Goal: Task Accomplishment & Management: Complete application form

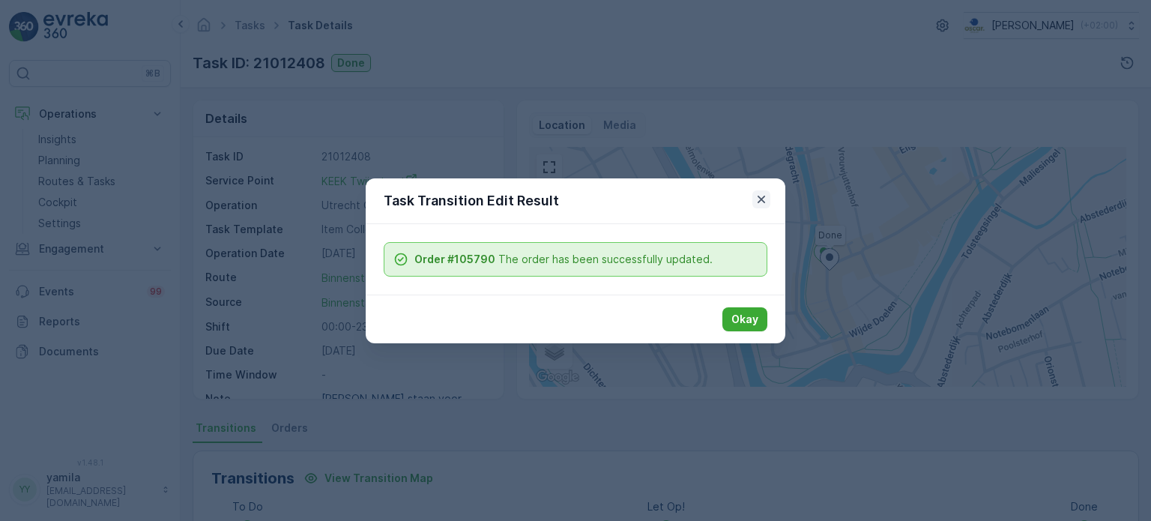
scroll to position [339, 0]
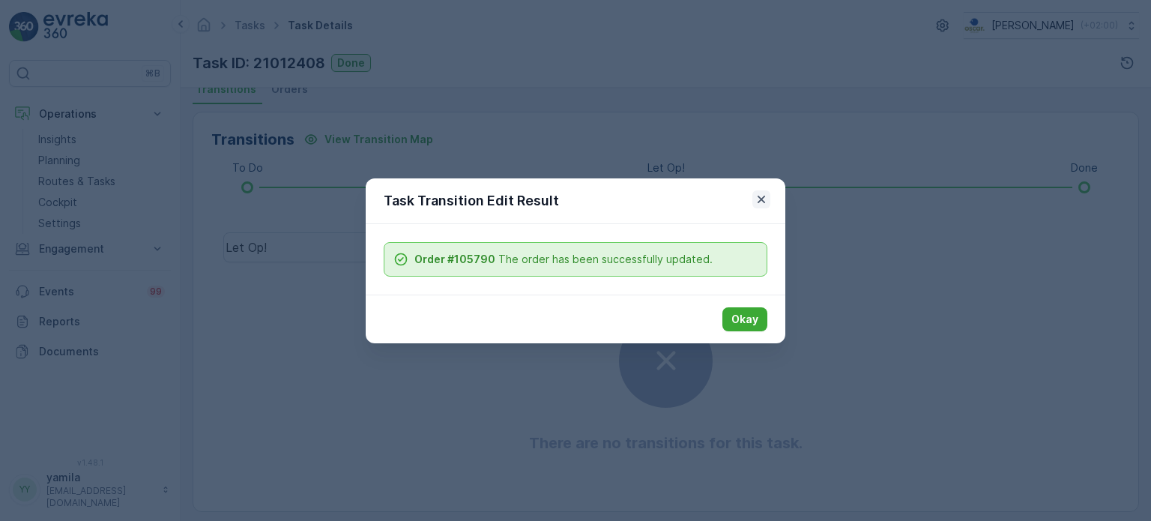
click at [760, 198] on icon "button" at bounding box center [760, 198] width 7 height 7
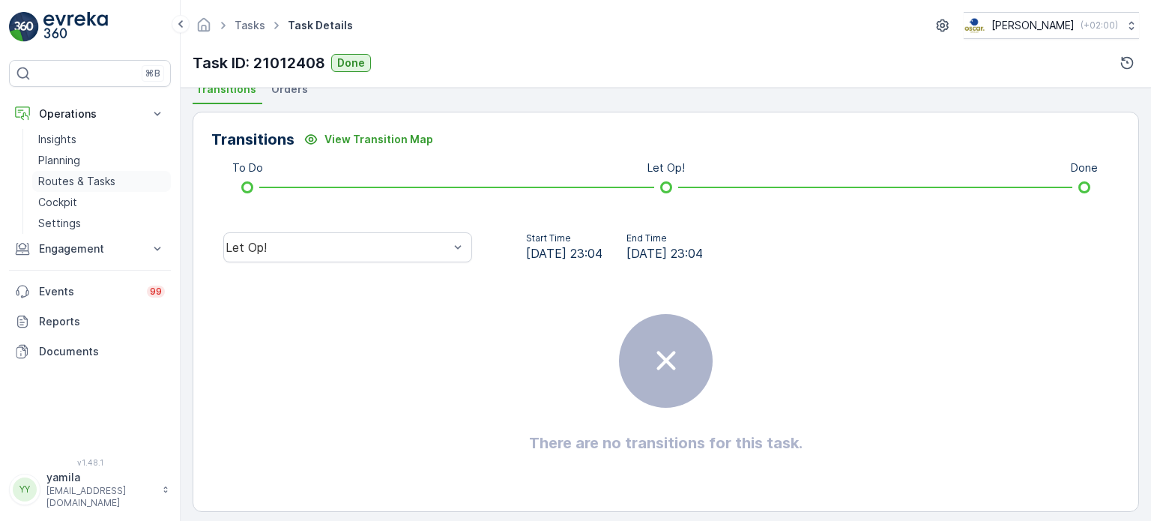
click at [124, 183] on link "Routes & Tasks" at bounding box center [101, 181] width 139 height 21
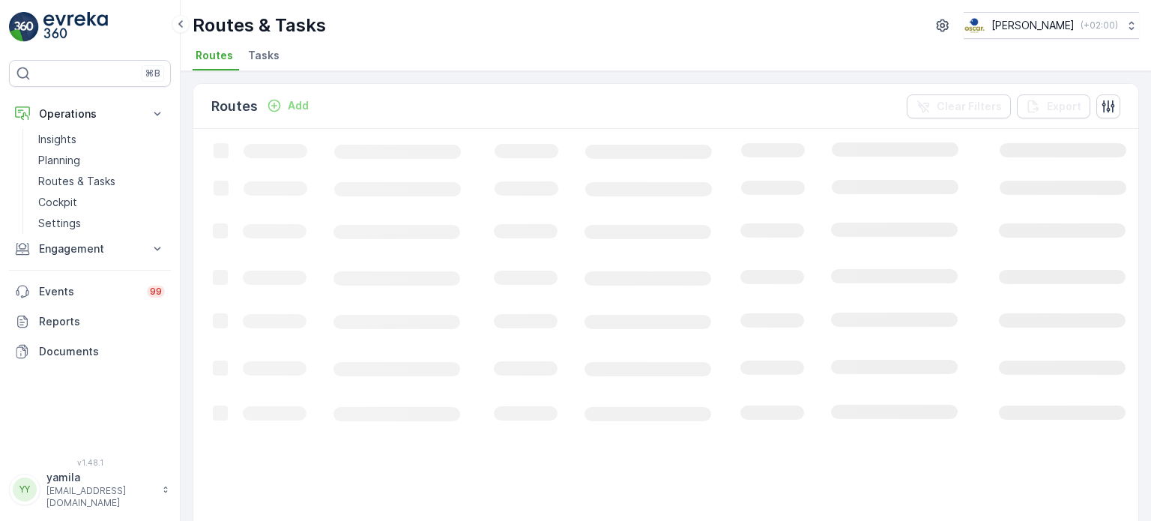
click at [254, 56] on span "Tasks" at bounding box center [263, 55] width 31 height 15
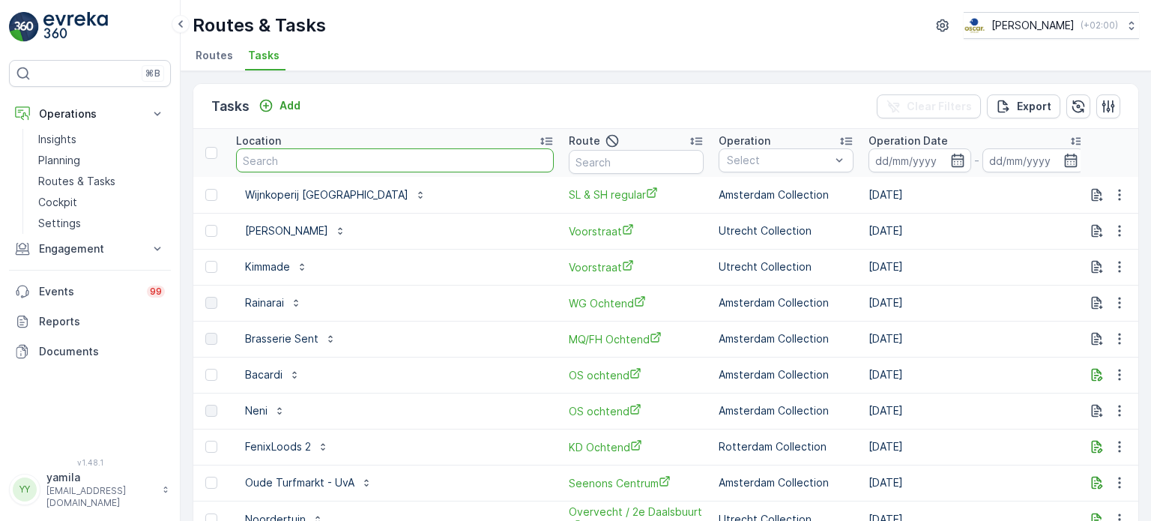
click at [301, 159] on input "text" at bounding box center [395, 160] width 318 height 24
type input "proeflokaal"
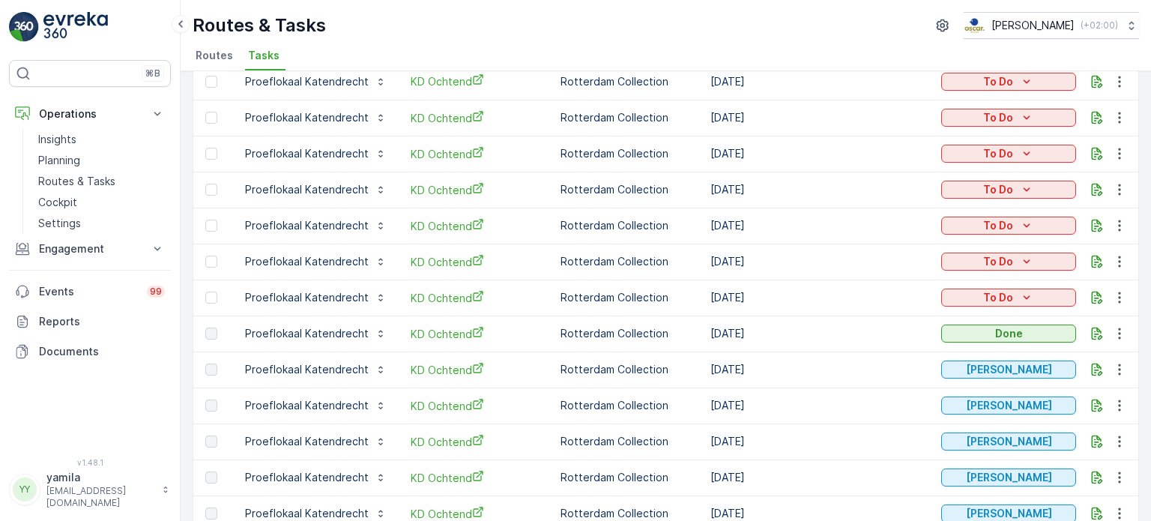
scroll to position [112, 0]
click at [125, 185] on link "Routes & Tasks" at bounding box center [101, 181] width 139 height 21
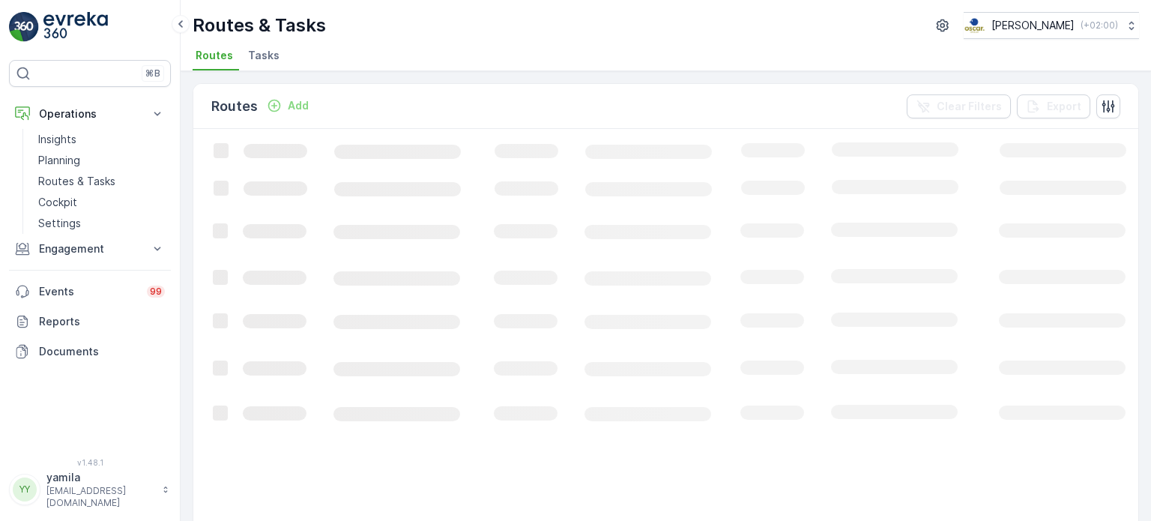
click at [267, 61] on span "Tasks" at bounding box center [263, 55] width 31 height 15
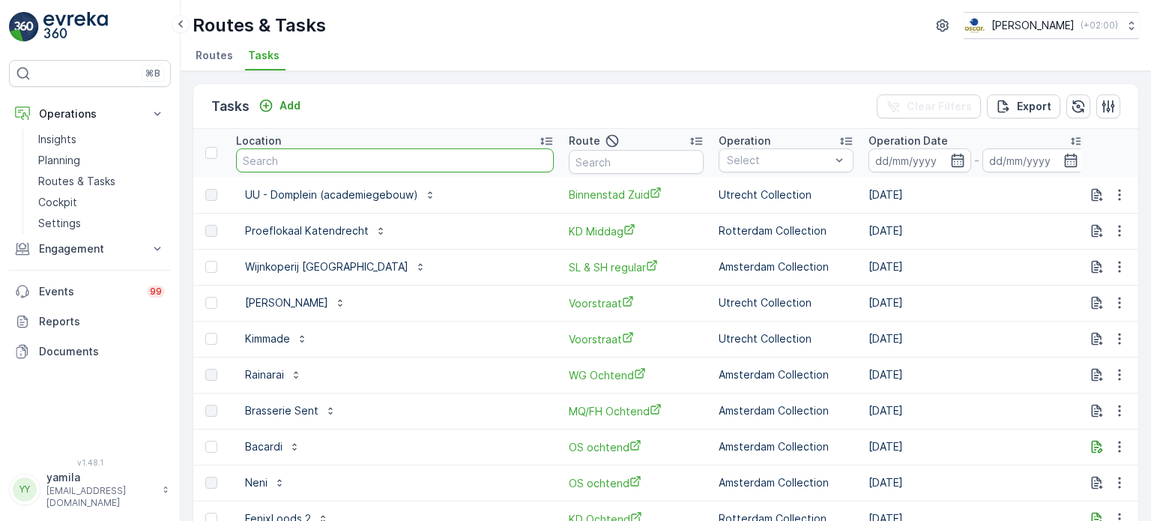
click at [279, 161] on input "text" at bounding box center [395, 160] width 318 height 24
type input "schedeldoekshaven"
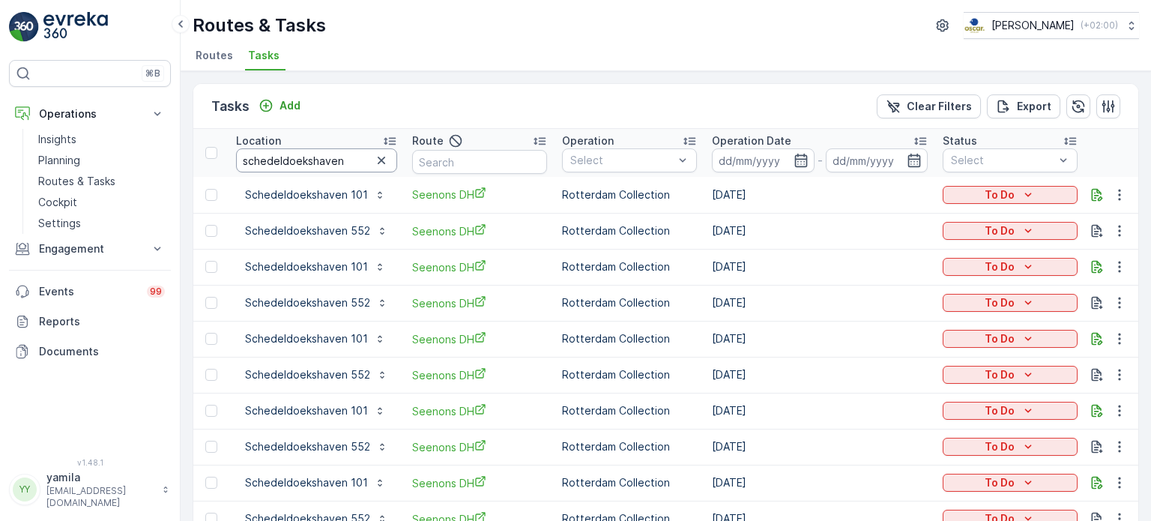
click at [355, 158] on input "schedeldoekshaven" at bounding box center [316, 160] width 161 height 24
type input "schedeldoekshaven 552"
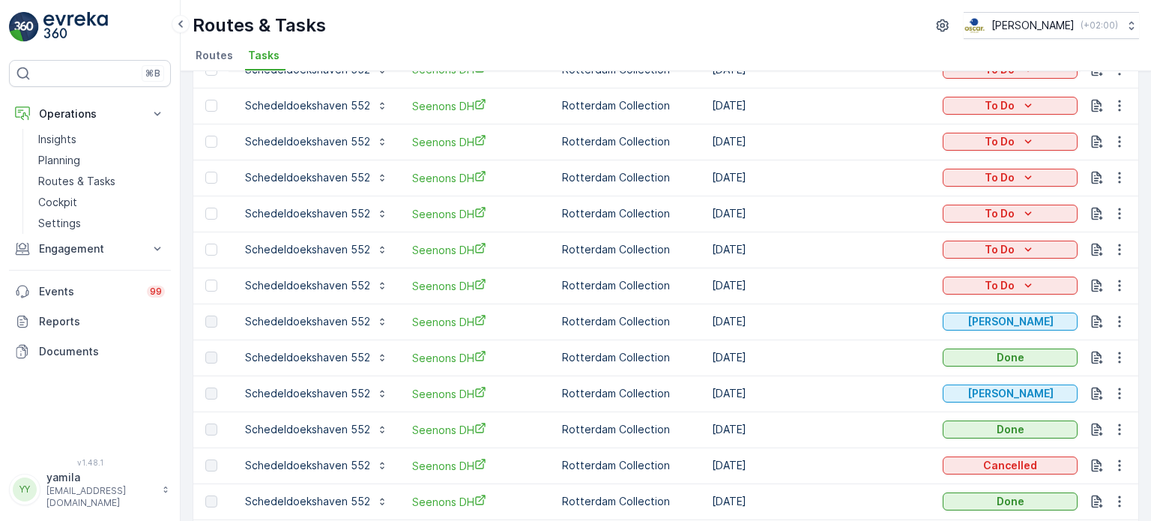
scroll to position [126, 0]
click at [1004, 243] on p "To Do" at bounding box center [999, 248] width 30 height 15
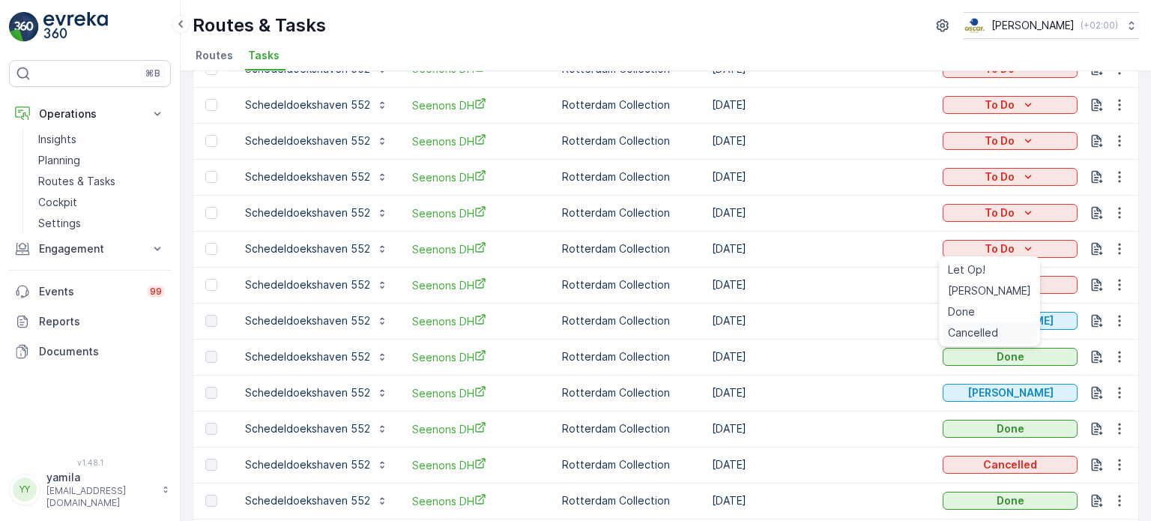
click at [974, 335] on span "Cancelled" at bounding box center [973, 332] width 50 height 15
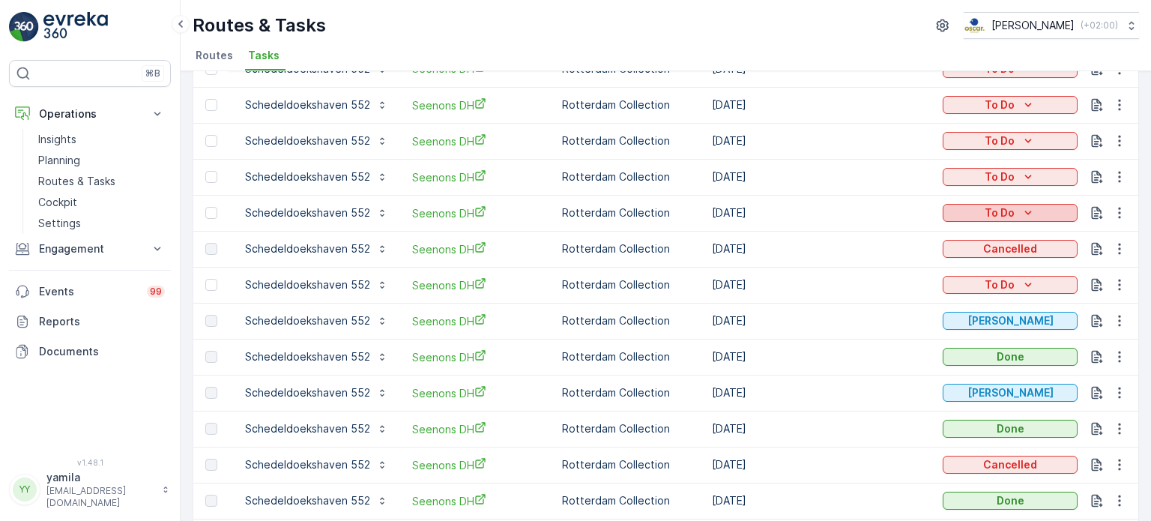
click at [997, 210] on p "To Do" at bounding box center [999, 212] width 30 height 15
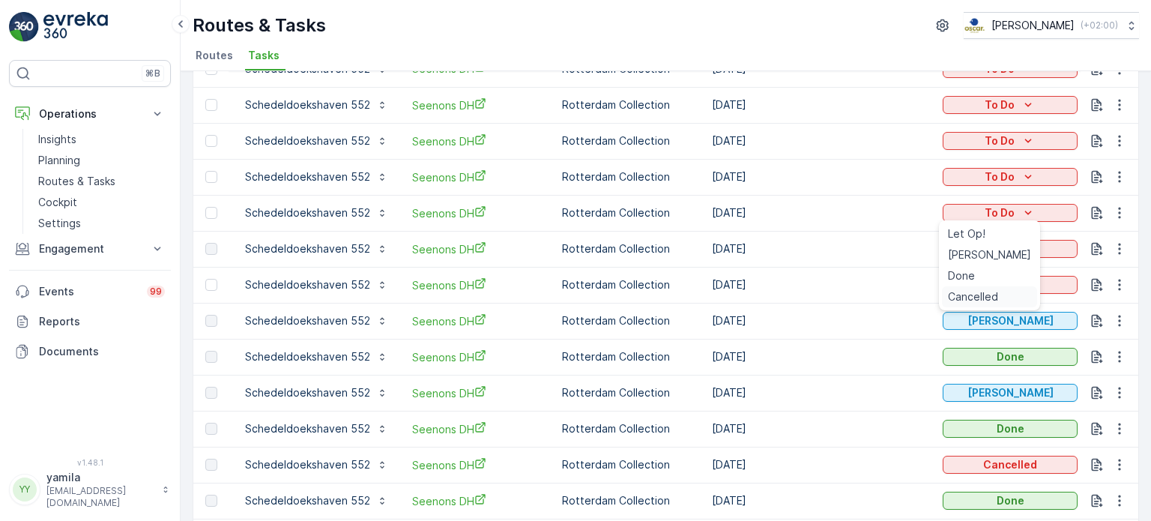
click at [956, 291] on span "Cancelled" at bounding box center [973, 296] width 50 height 15
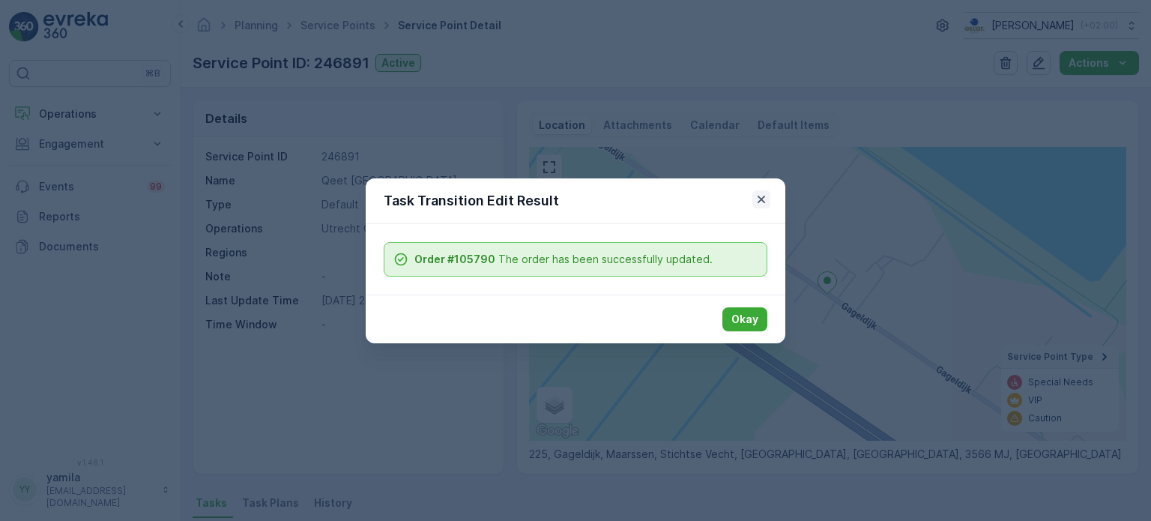
click at [759, 201] on icon "button" at bounding box center [760, 198] width 7 height 7
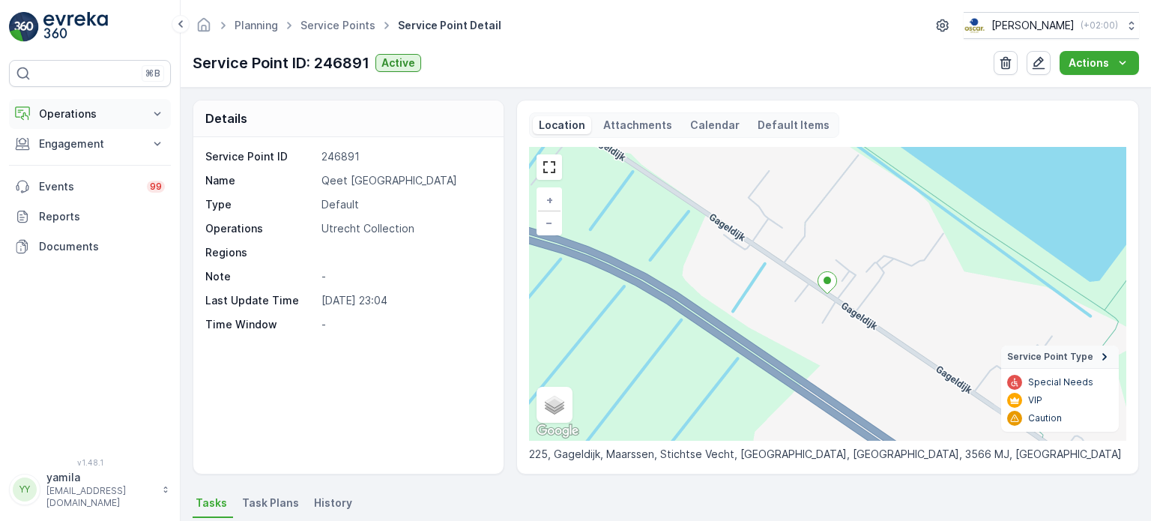
click at [83, 116] on p "Operations" at bounding box center [90, 113] width 102 height 15
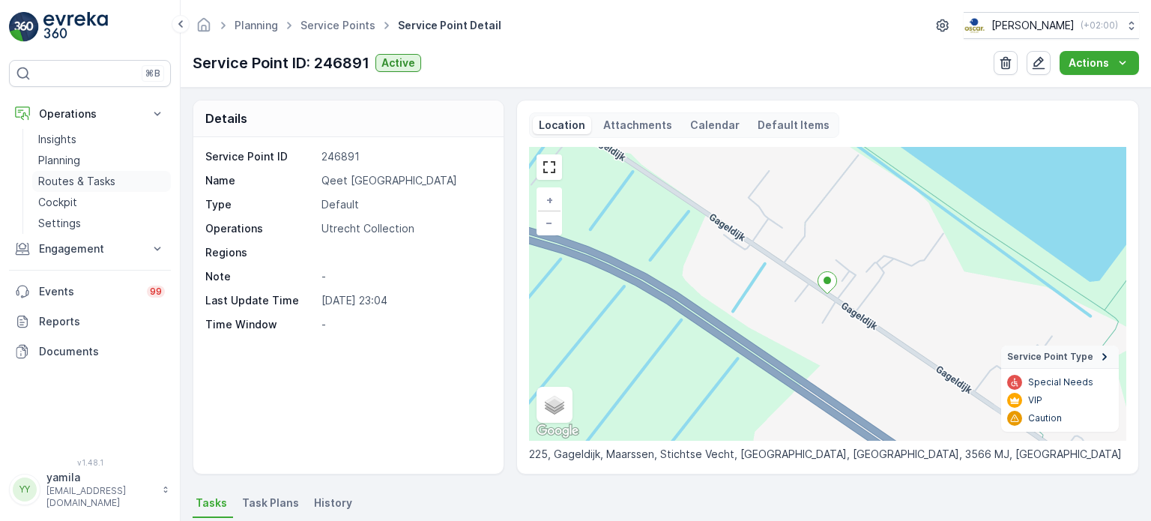
click at [73, 174] on p "Routes & Tasks" at bounding box center [76, 181] width 77 height 15
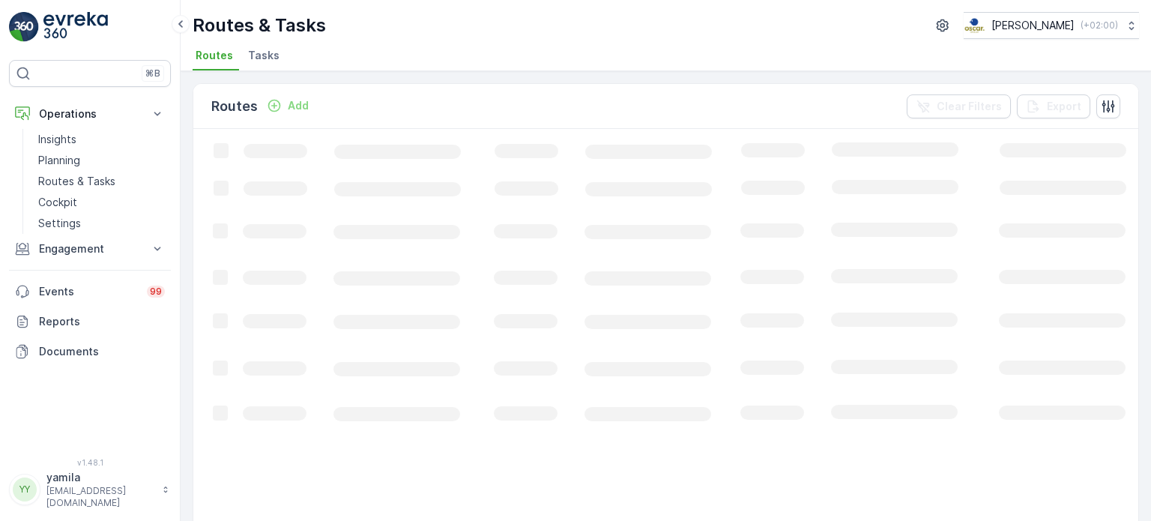
click at [276, 51] on li "Tasks" at bounding box center [265, 57] width 40 height 25
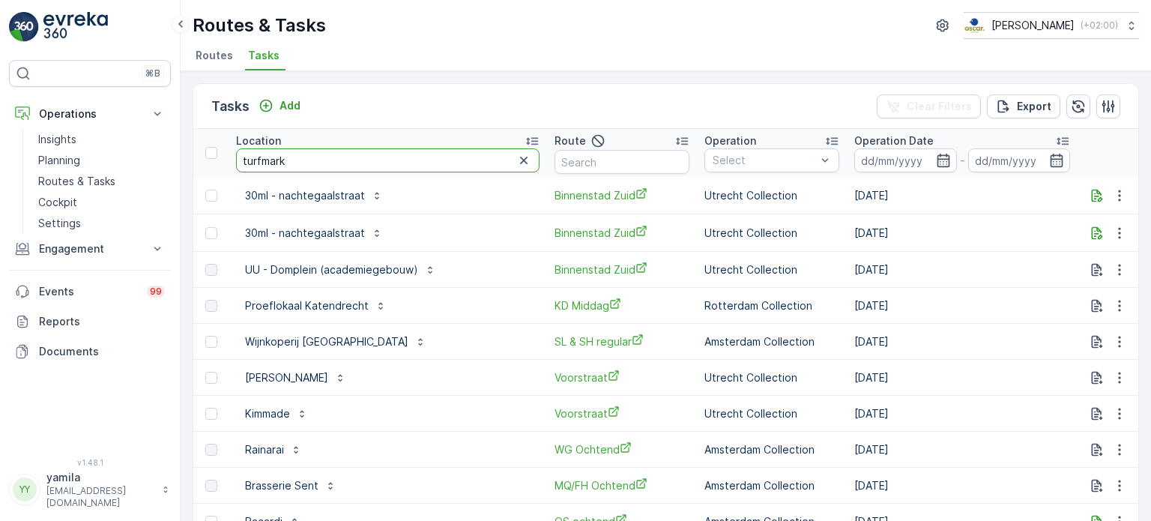
type input "turfmarkt"
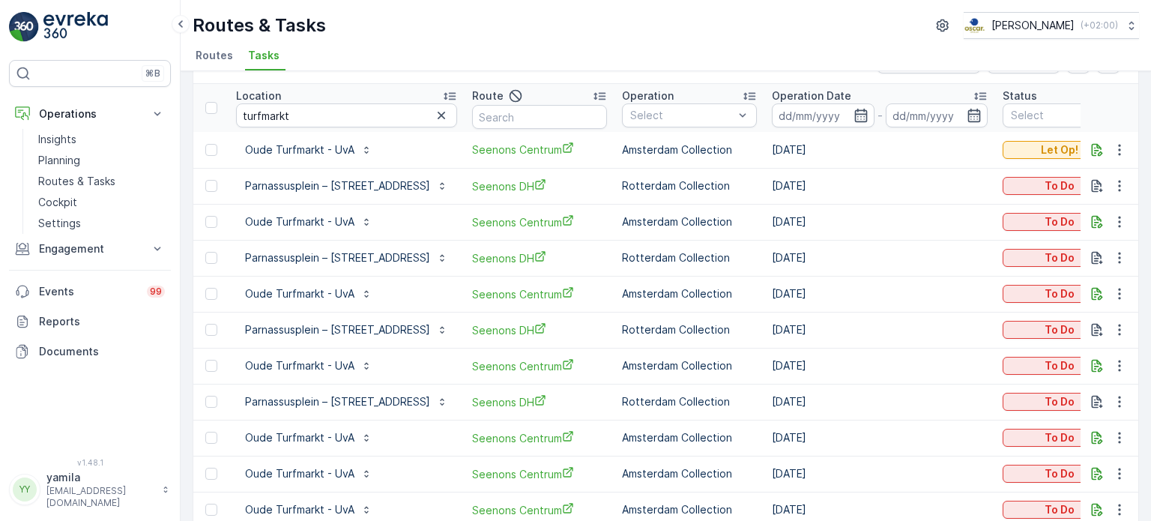
scroll to position [35, 0]
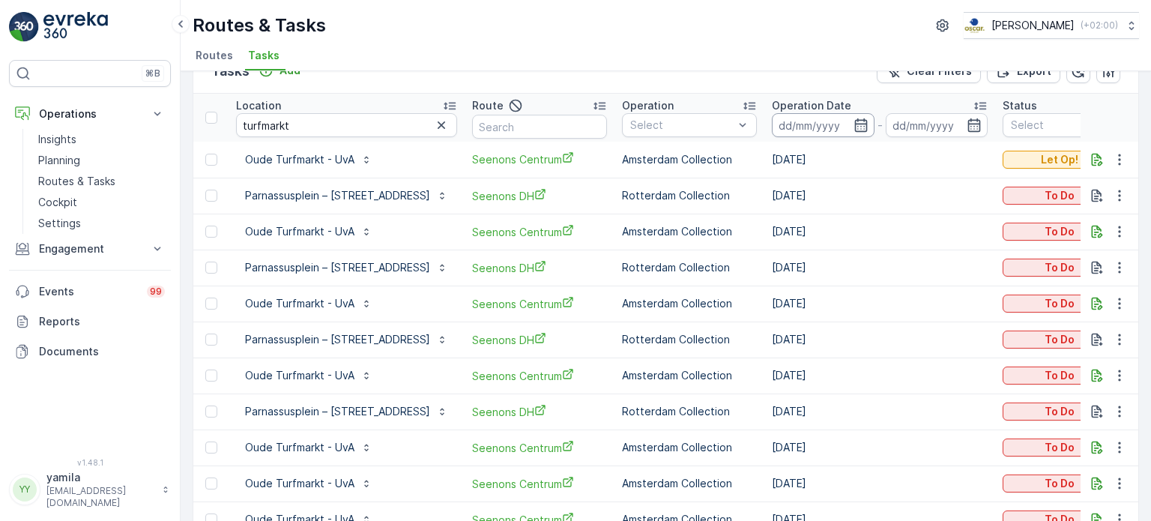
click at [776, 118] on input at bounding box center [823, 125] width 103 height 24
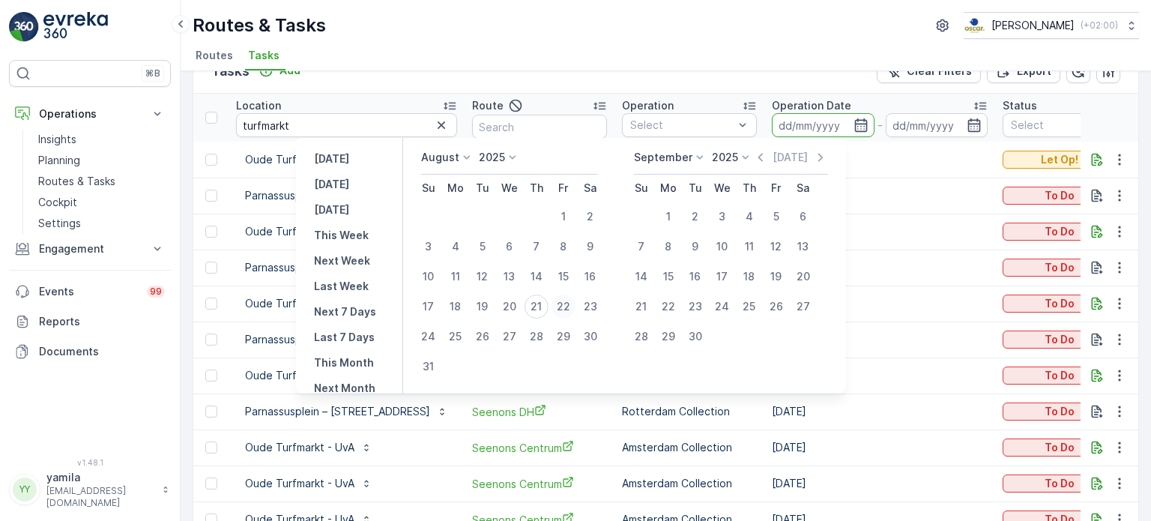
click at [566, 313] on div "22" at bounding box center [563, 306] width 24 height 24
type input "[DATE]"
click at [566, 313] on div "22" at bounding box center [563, 306] width 24 height 24
type input "[DATE]"
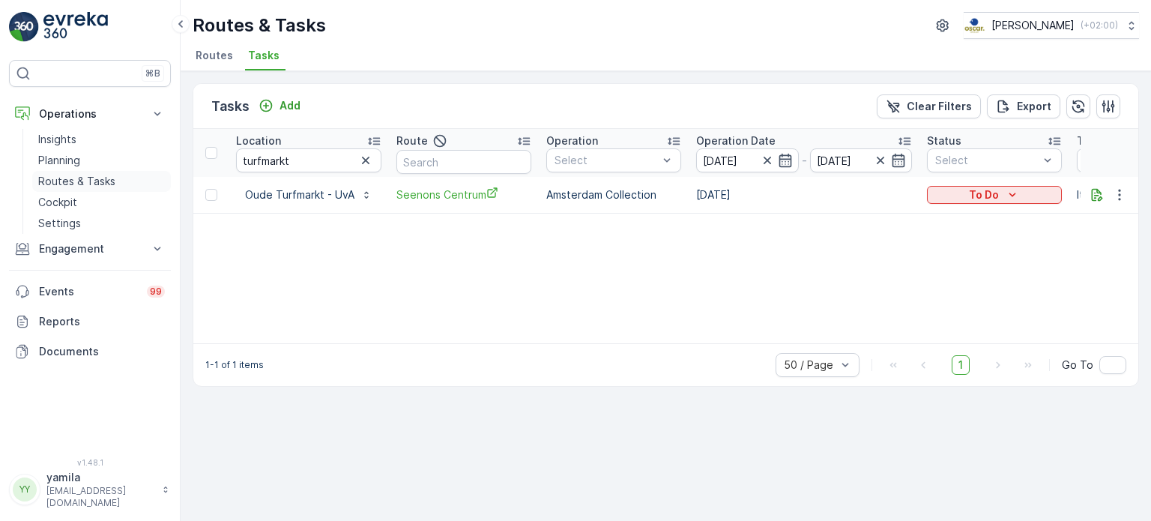
click at [95, 181] on p "Routes & Tasks" at bounding box center [76, 181] width 77 height 15
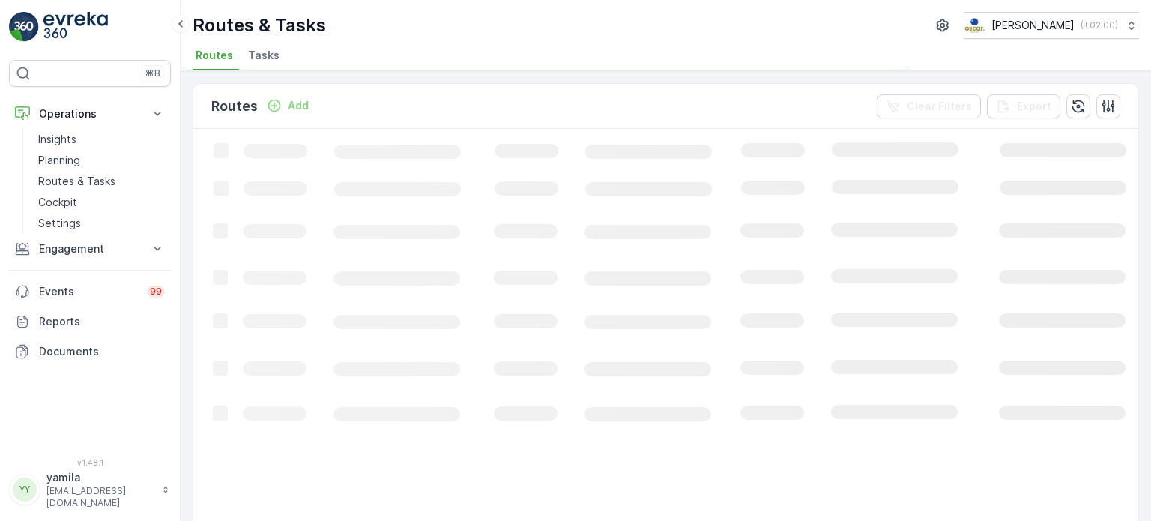
click at [261, 58] on span "Tasks" at bounding box center [263, 55] width 31 height 15
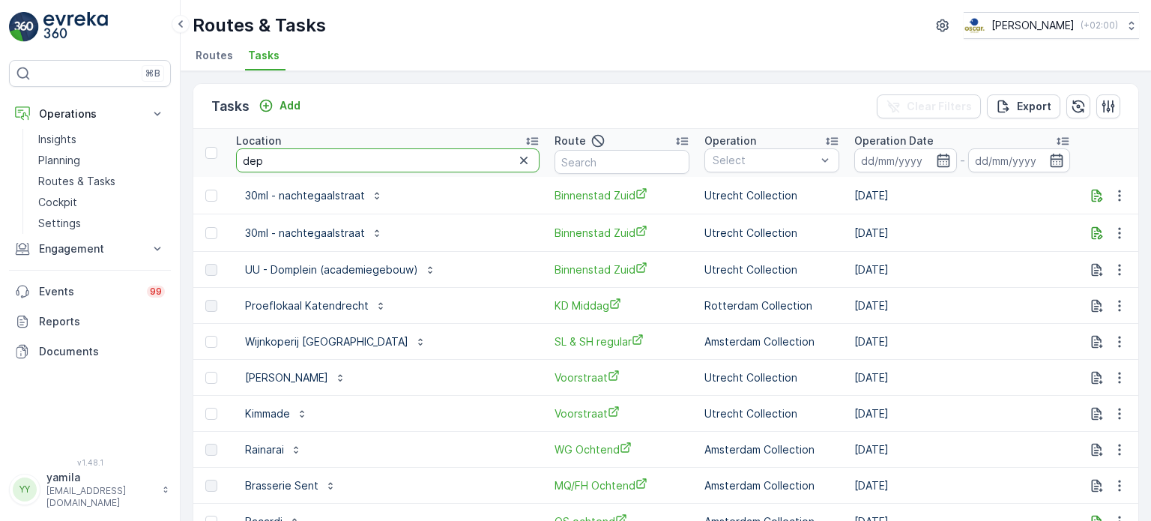
type input "dept"
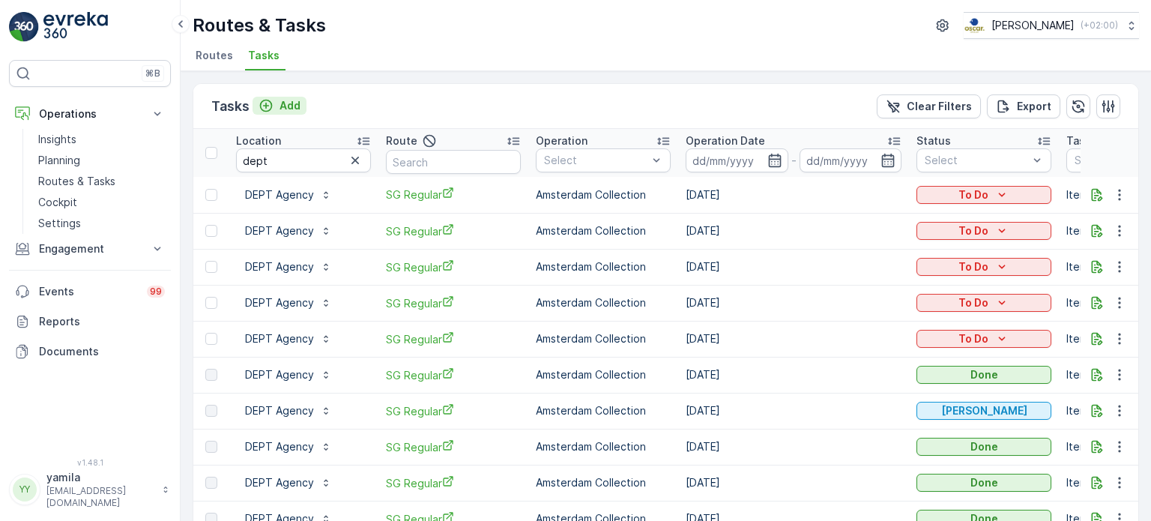
click at [282, 104] on p "Add" at bounding box center [289, 105] width 21 height 15
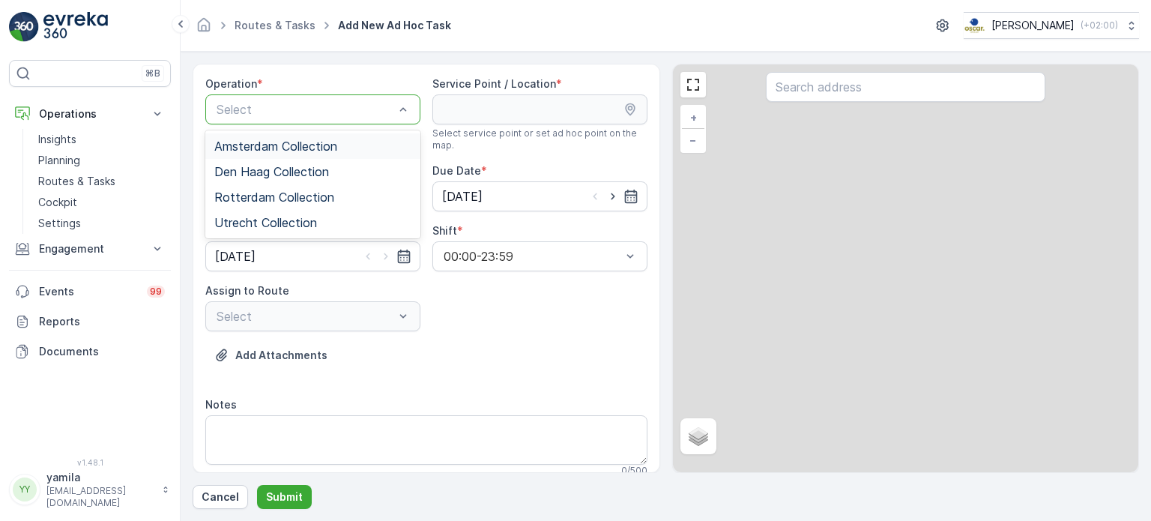
click at [258, 107] on div at bounding box center [305, 109] width 181 height 13
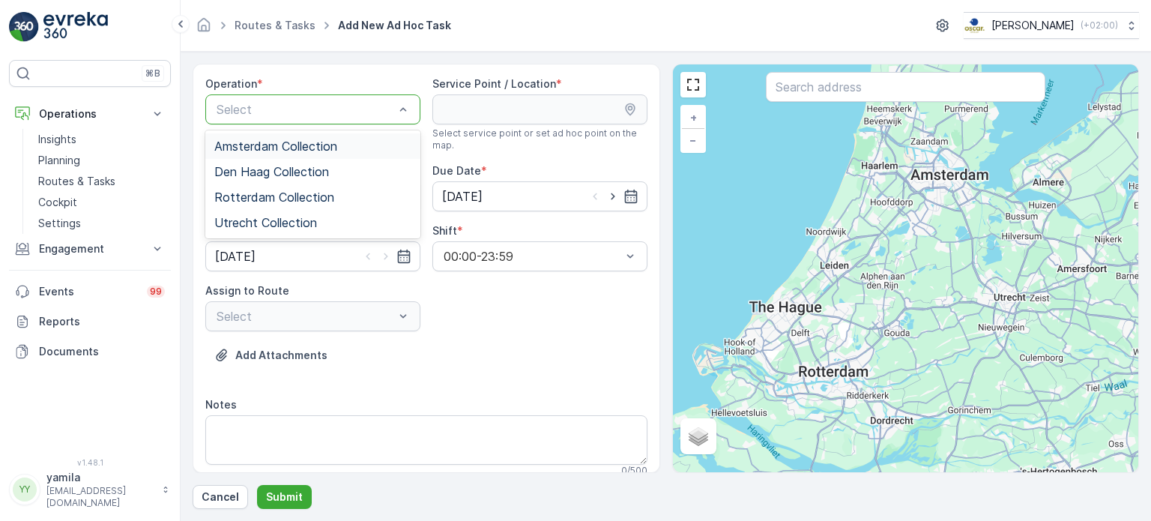
click at [255, 140] on span "Amsterdam Collection" at bounding box center [275, 145] width 123 height 13
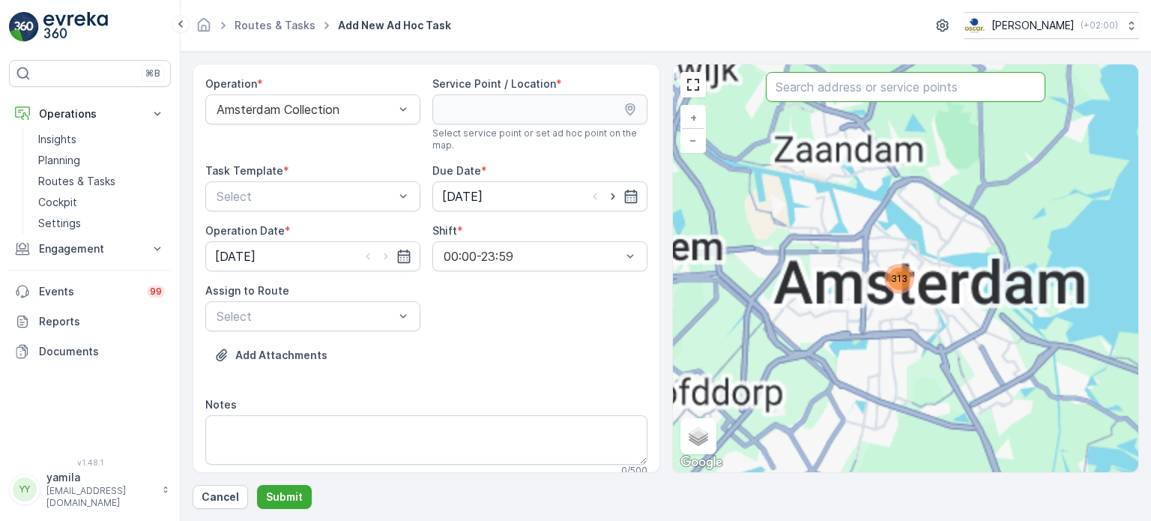
click at [817, 94] on input "text" at bounding box center [905, 87] width 279 height 30
type input "f"
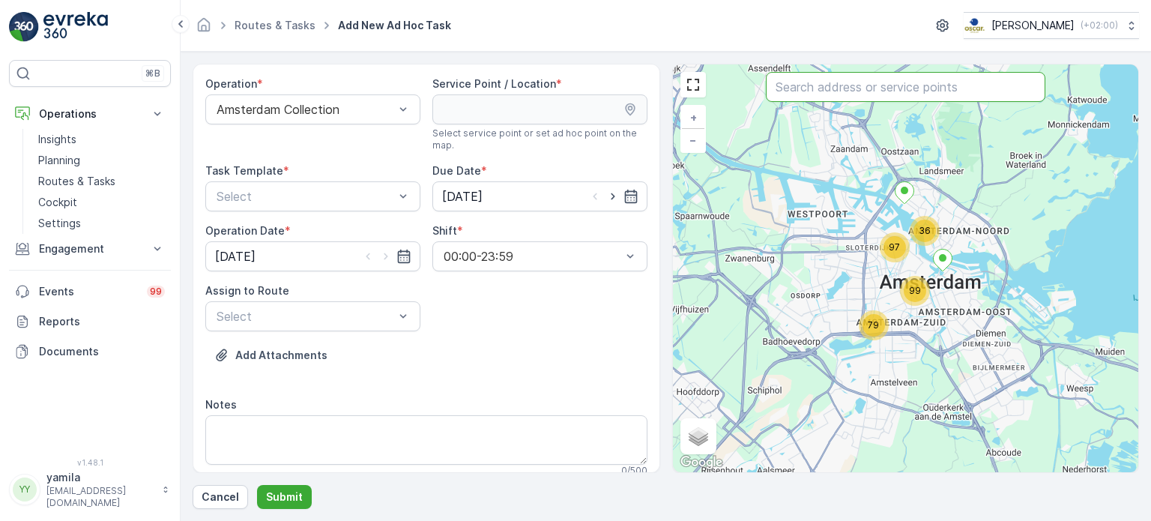
type input "e"
type input "dept"
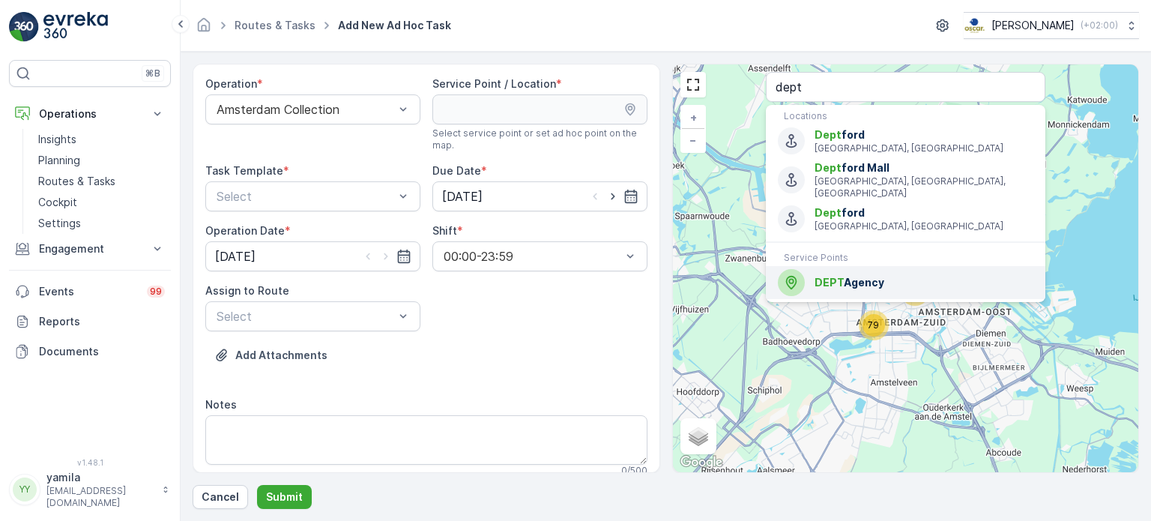
click at [841, 276] on span "DEPT" at bounding box center [828, 282] width 29 height 13
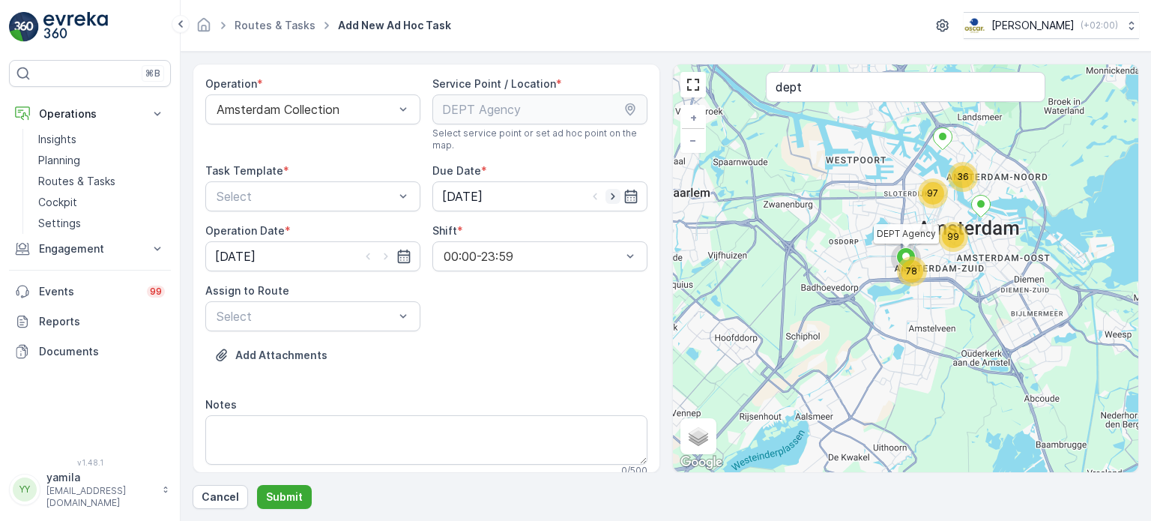
click at [611, 195] on icon "button" at bounding box center [613, 196] width 4 height 7
type input "[DATE]"
click at [384, 259] on icon "button" at bounding box center [385, 256] width 15 height 15
type input "[DATE]"
click at [339, 319] on div at bounding box center [305, 315] width 181 height 13
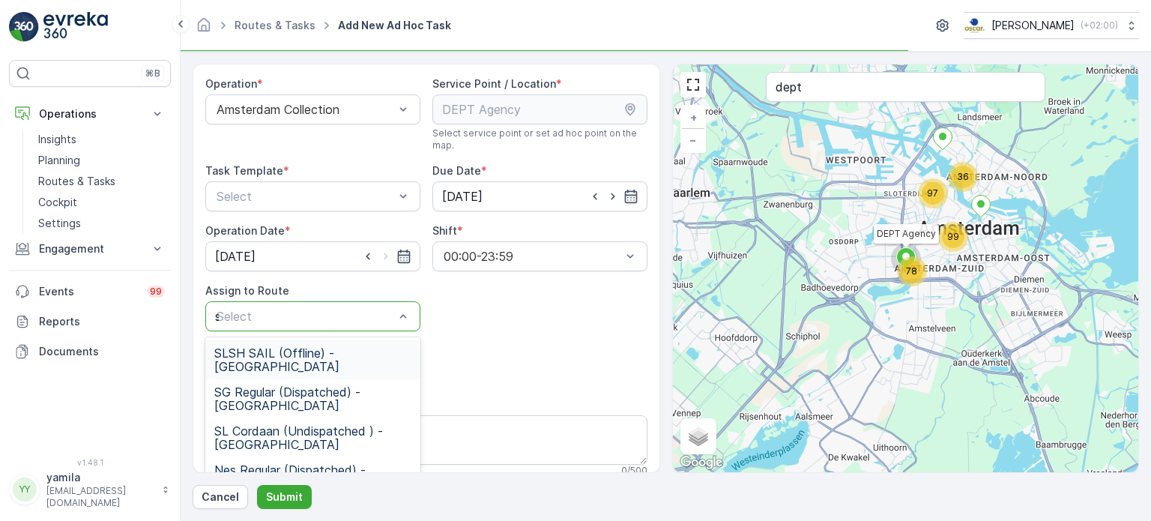
type input "sg"
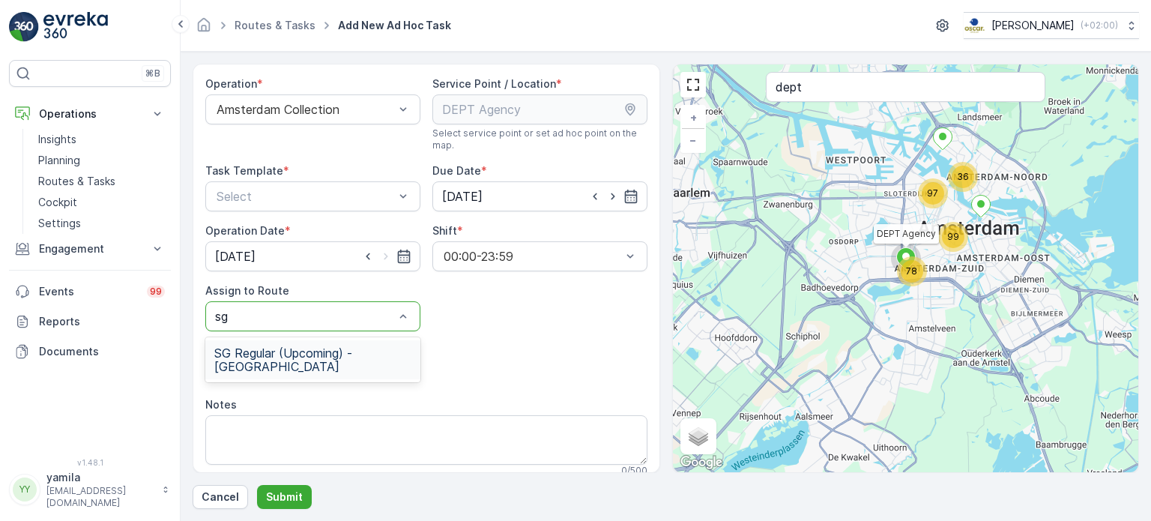
click at [306, 354] on span "SG Regular (Upcoming) - Amsterdam" at bounding box center [312, 359] width 197 height 27
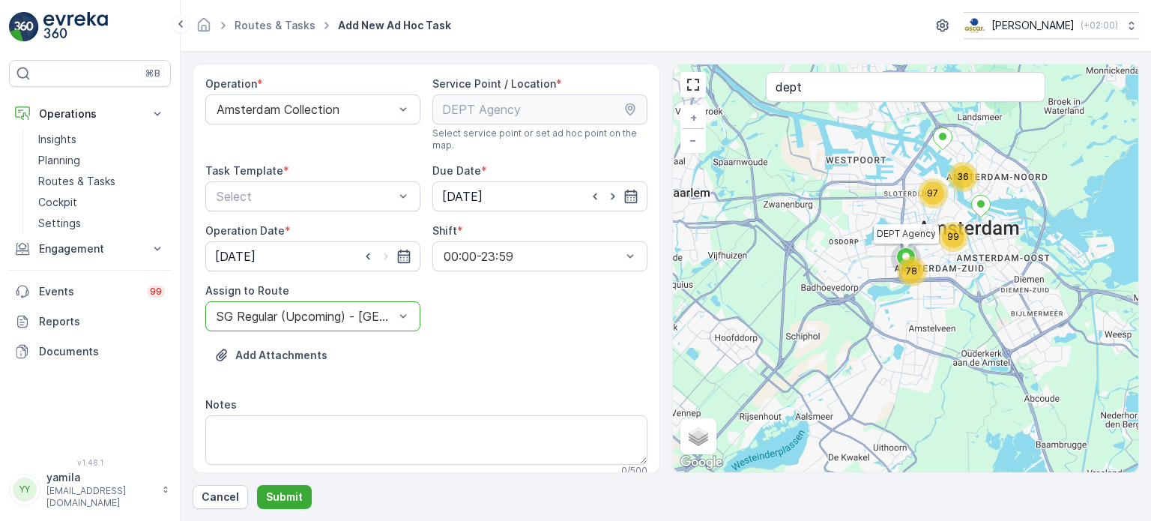
click at [318, 211] on div "Operation * Amsterdam Collection Service Point / Location * Select service poin…" at bounding box center [426, 282] width 442 height 412
click at [318, 206] on div "Select" at bounding box center [312, 196] width 215 height 30
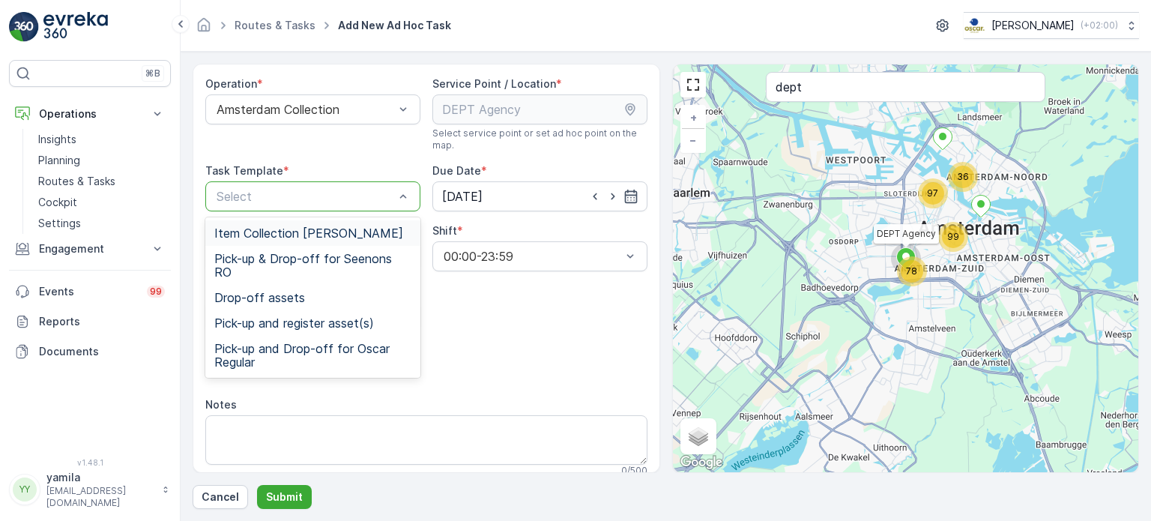
click at [305, 221] on div "Item Collection [PERSON_NAME]" at bounding box center [312, 232] width 215 height 25
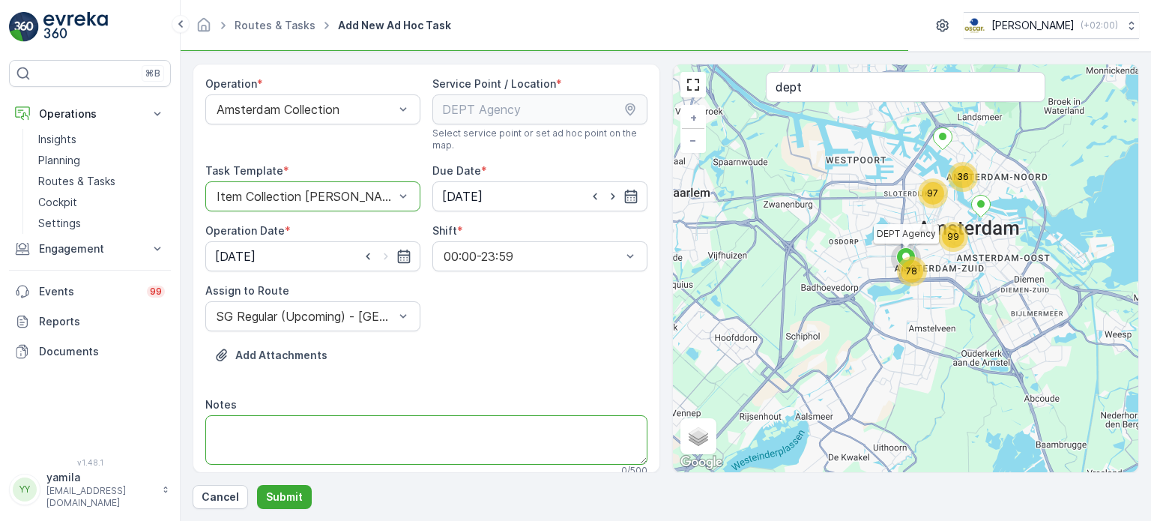
click at [270, 434] on textarea "Notes" at bounding box center [426, 439] width 442 height 49
type textarea "N"
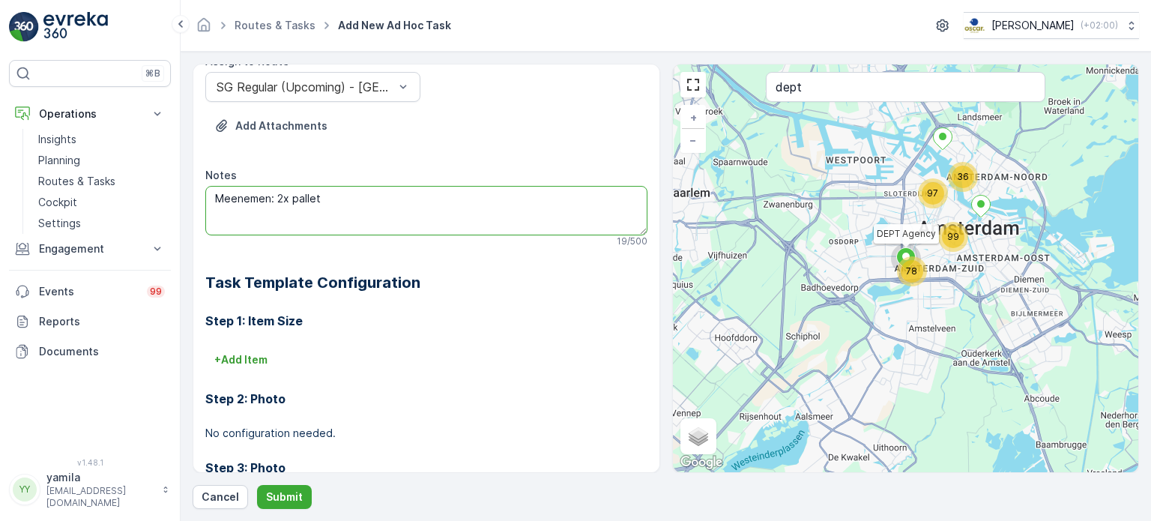
scroll to position [270, 0]
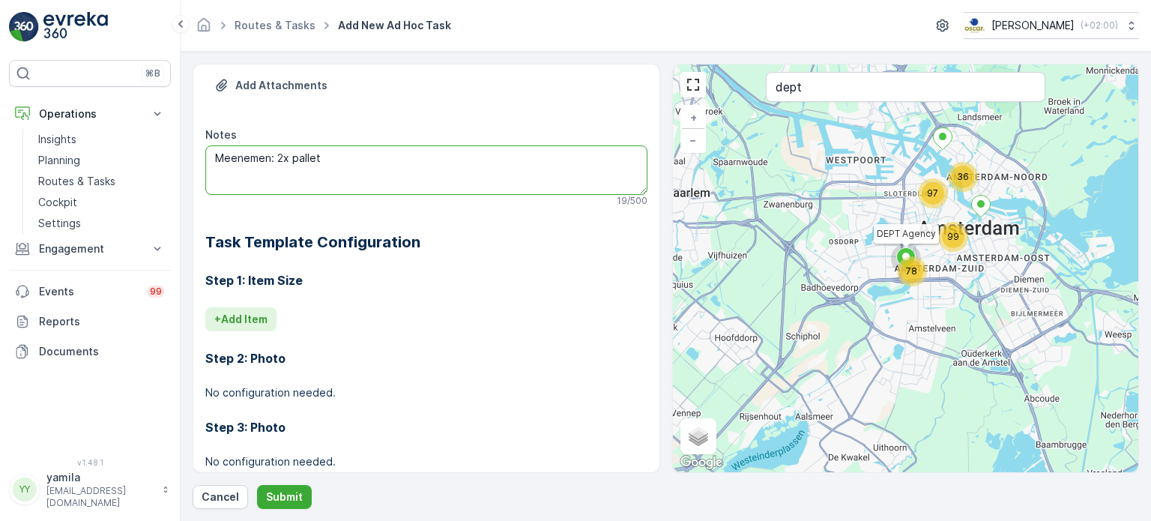
type textarea "Meenemen: 2x pallet"
click at [265, 318] on p "+ Add Item" at bounding box center [240, 319] width 53 height 15
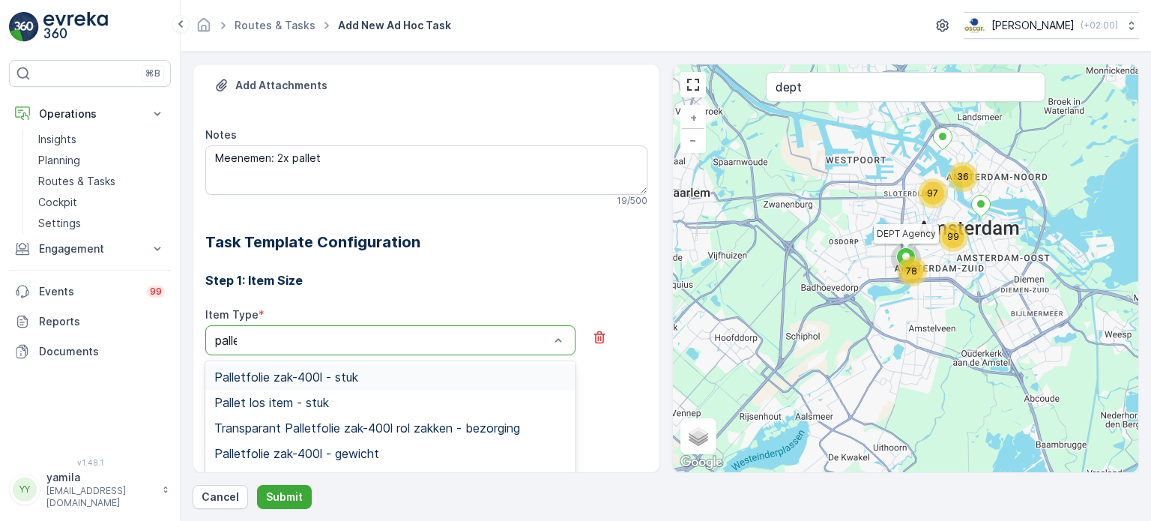
type input "pallet"
click at [260, 396] on span "Pallet los item - stuk" at bounding box center [271, 402] width 115 height 13
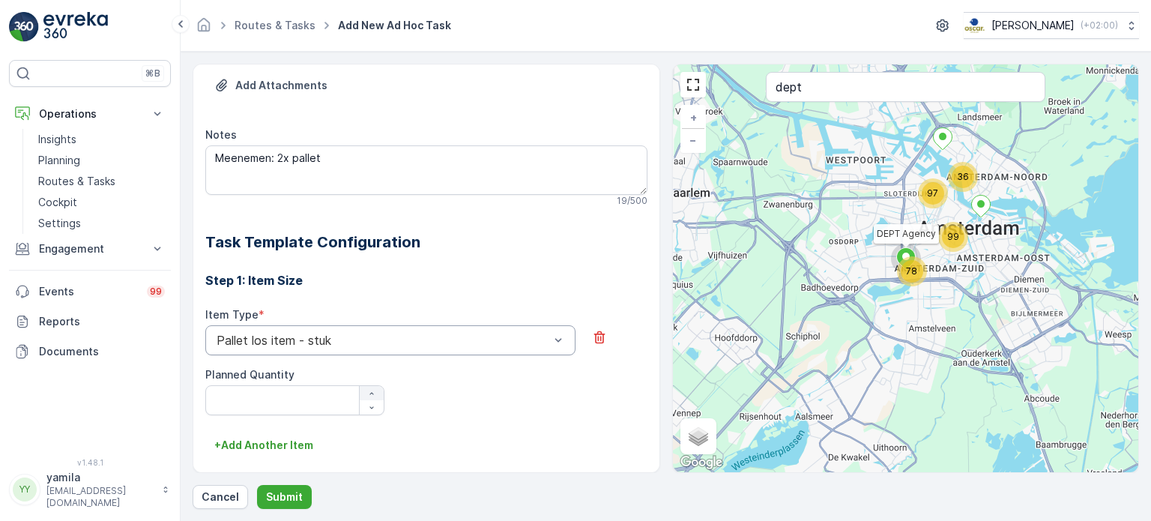
click at [377, 389] on div "button" at bounding box center [372, 393] width 24 height 9
type Quantity "2"
click at [274, 497] on p "Submit" at bounding box center [284, 496] width 37 height 15
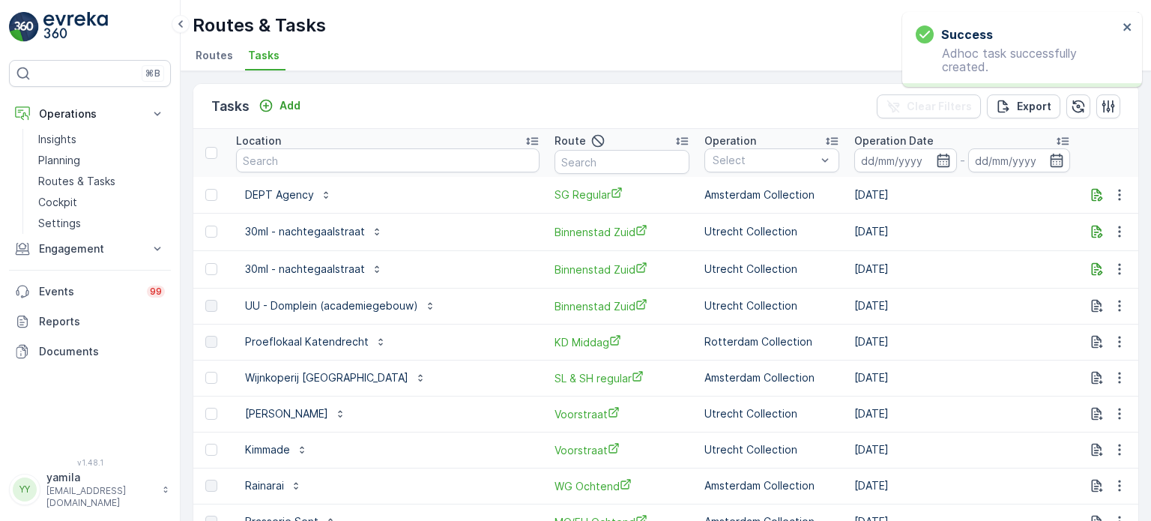
click at [1127, 187] on p "To Do" at bounding box center [1142, 194] width 30 height 15
click at [1031, 216] on span "Let Op!" at bounding box center [1041, 215] width 37 height 15
click at [282, 152] on input "text" at bounding box center [387, 160] width 303 height 24
type input "euromast"
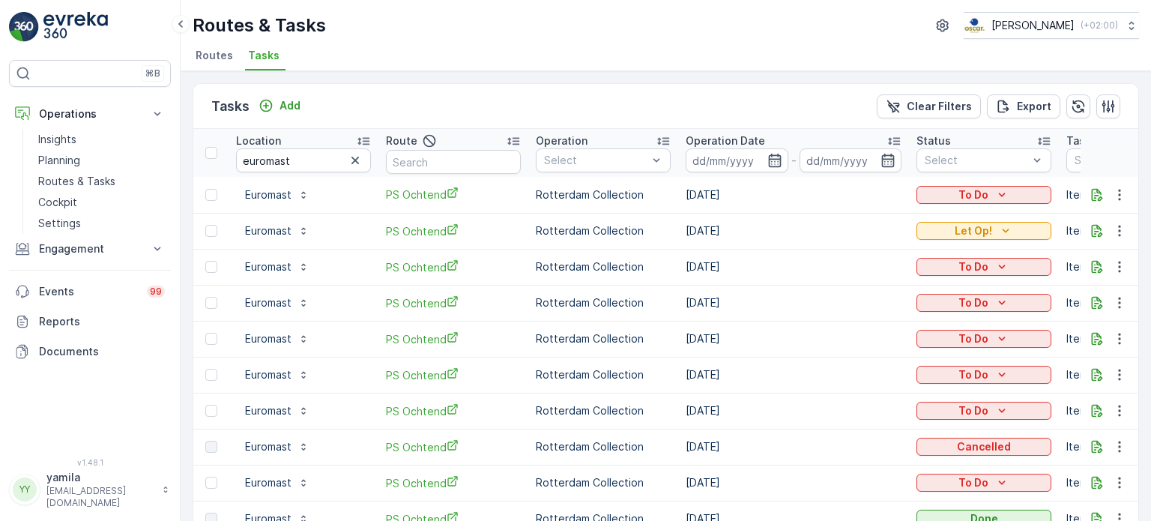
click at [714, 155] on input at bounding box center [736, 160] width 103 height 24
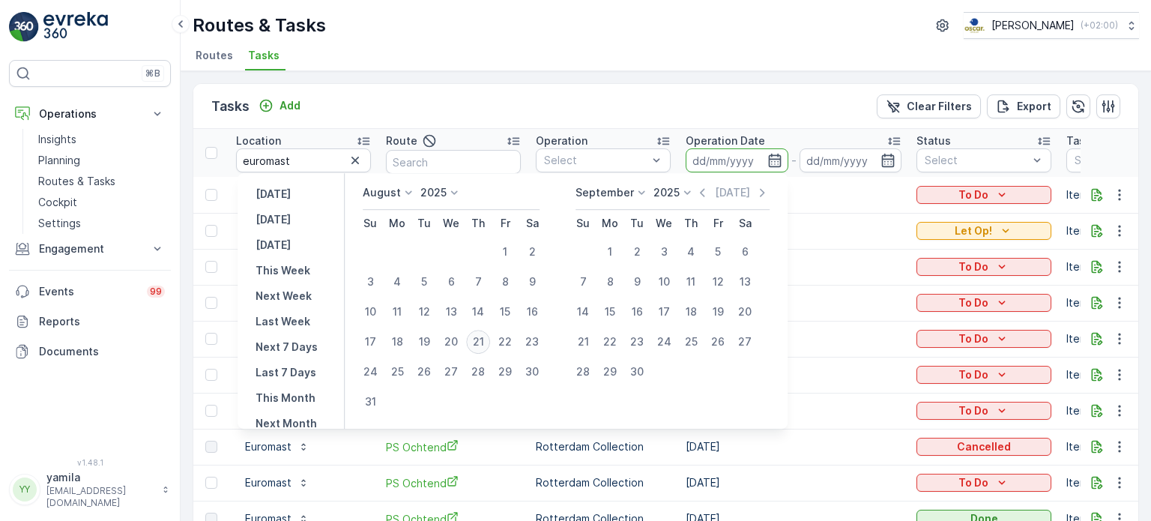
click at [489, 338] on div "21" at bounding box center [478, 342] width 24 height 24
type input "[DATE]"
click at [489, 338] on div "21" at bounding box center [478, 342] width 24 height 24
type input "[DATE]"
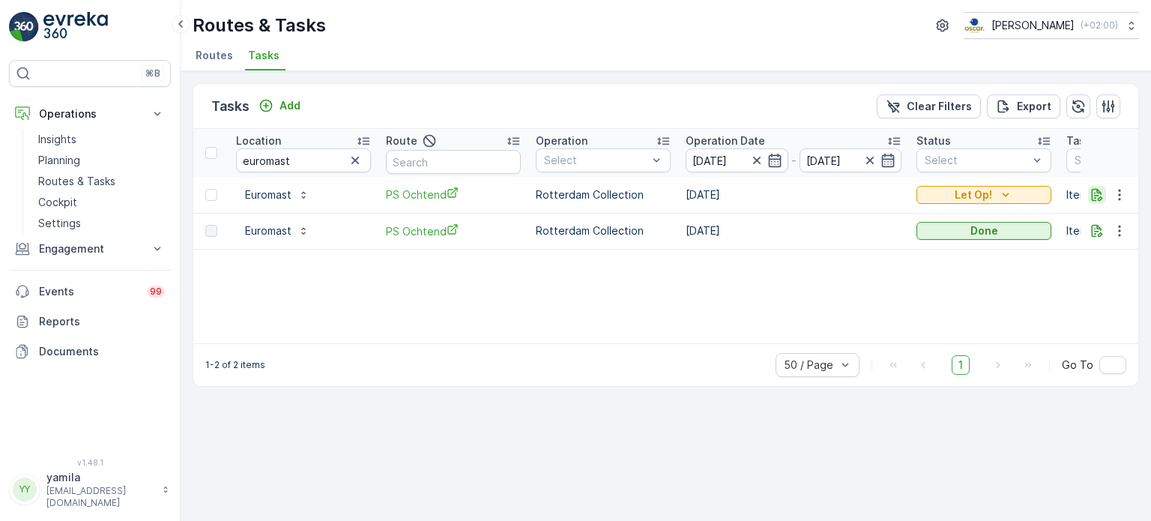
click at [1094, 196] on icon "button" at bounding box center [1096, 194] width 11 height 13
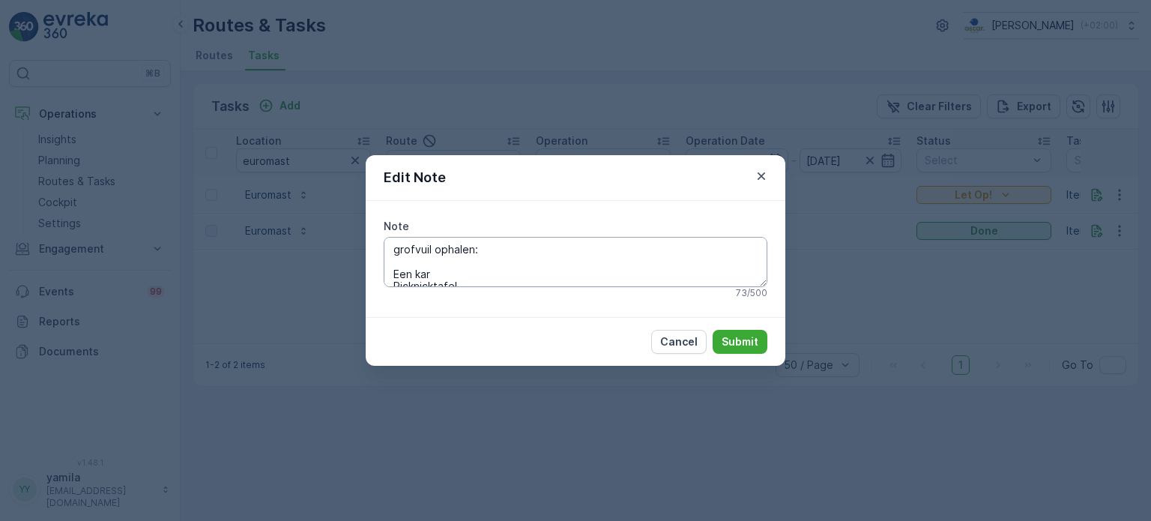
scroll to position [48, 0]
click at [764, 176] on icon "button" at bounding box center [761, 176] width 15 height 15
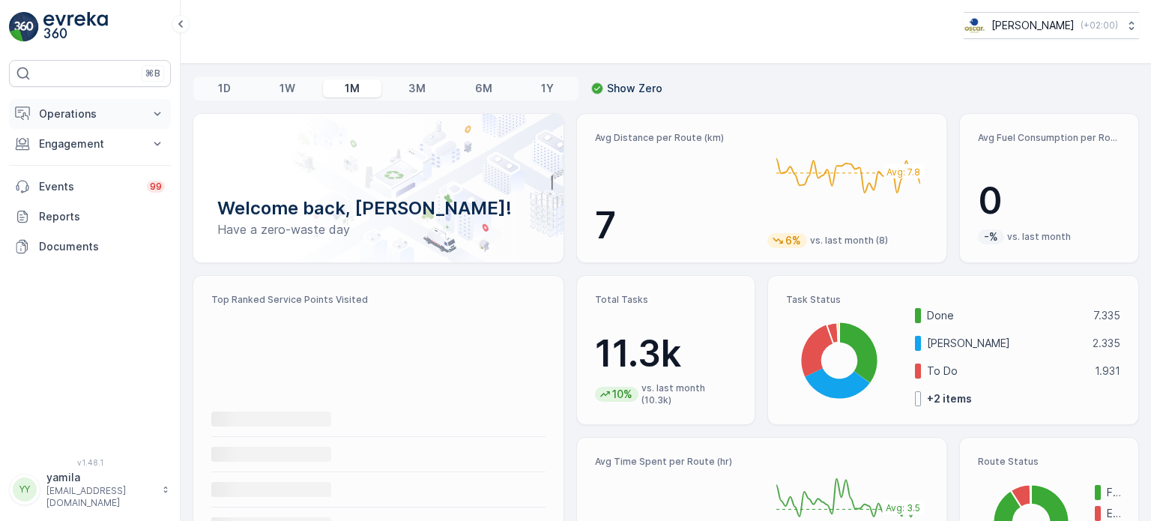
click at [126, 121] on button "Operations" at bounding box center [90, 114] width 162 height 30
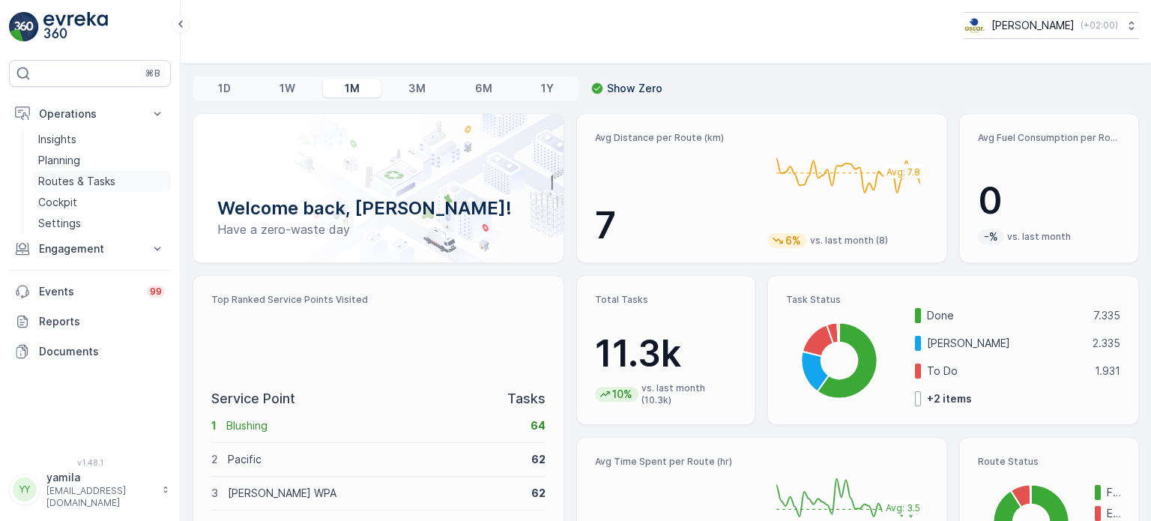
click at [103, 185] on p "Routes & Tasks" at bounding box center [76, 181] width 77 height 15
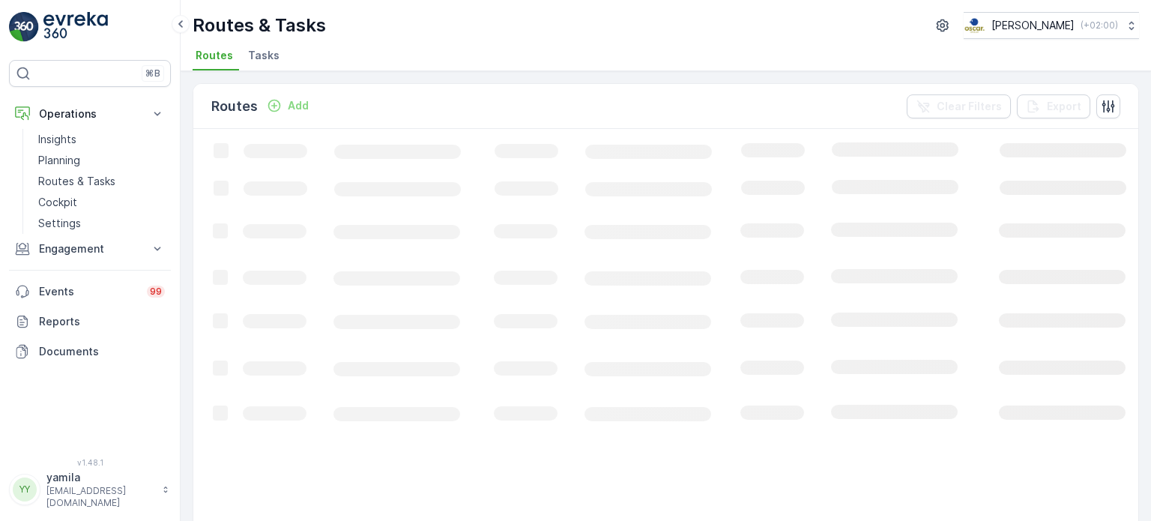
click at [268, 64] on li "Tasks" at bounding box center [265, 57] width 40 height 25
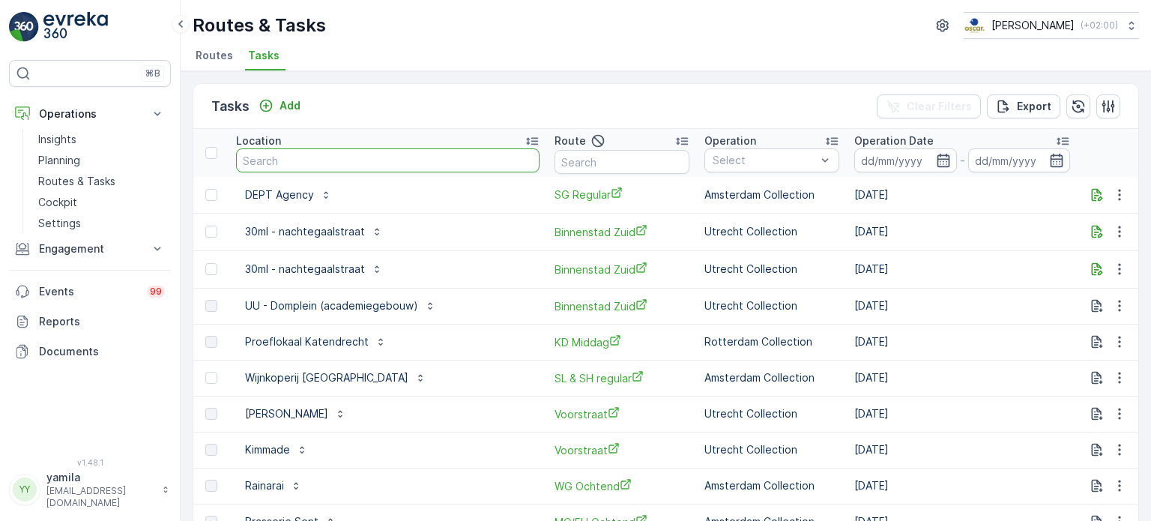
click at [307, 164] on input "text" at bounding box center [387, 160] width 303 height 24
click at [210, 69] on li "Routes" at bounding box center [216, 57] width 46 height 25
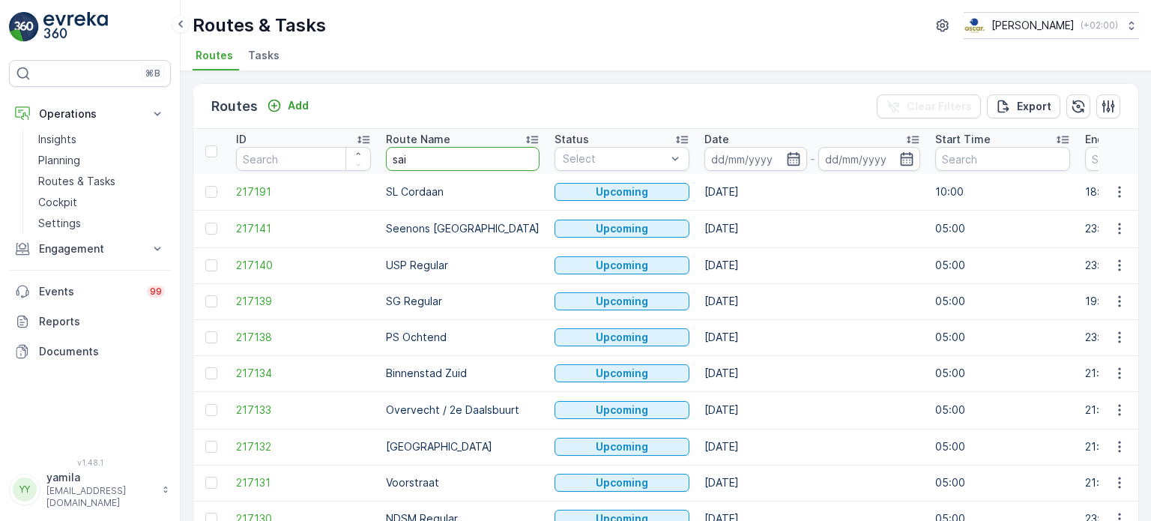
type input "sail"
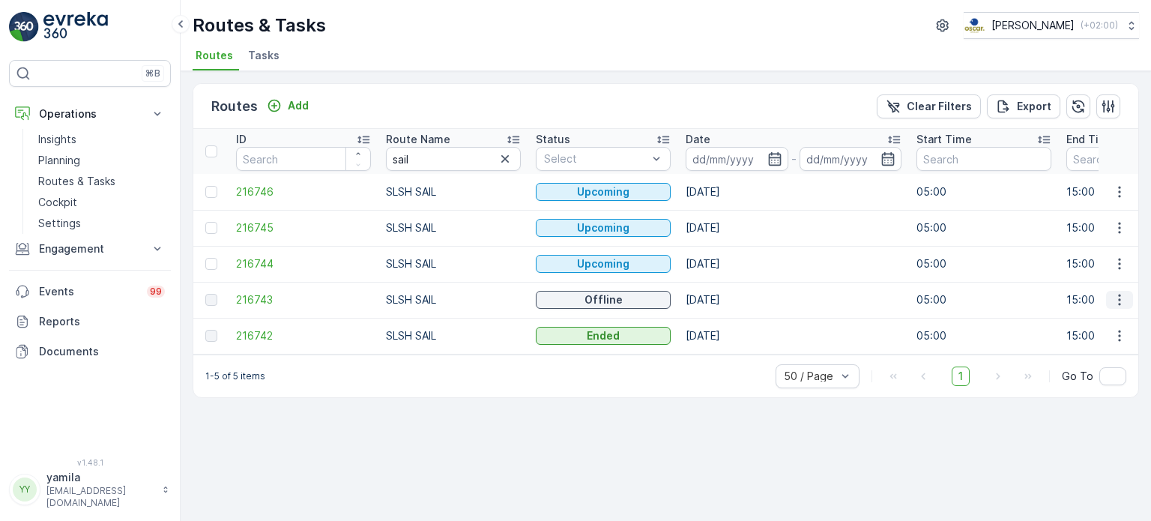
click at [1117, 300] on icon "button" at bounding box center [1119, 299] width 15 height 15
click at [1097, 316] on span "See More Details" at bounding box center [1083, 321] width 87 height 15
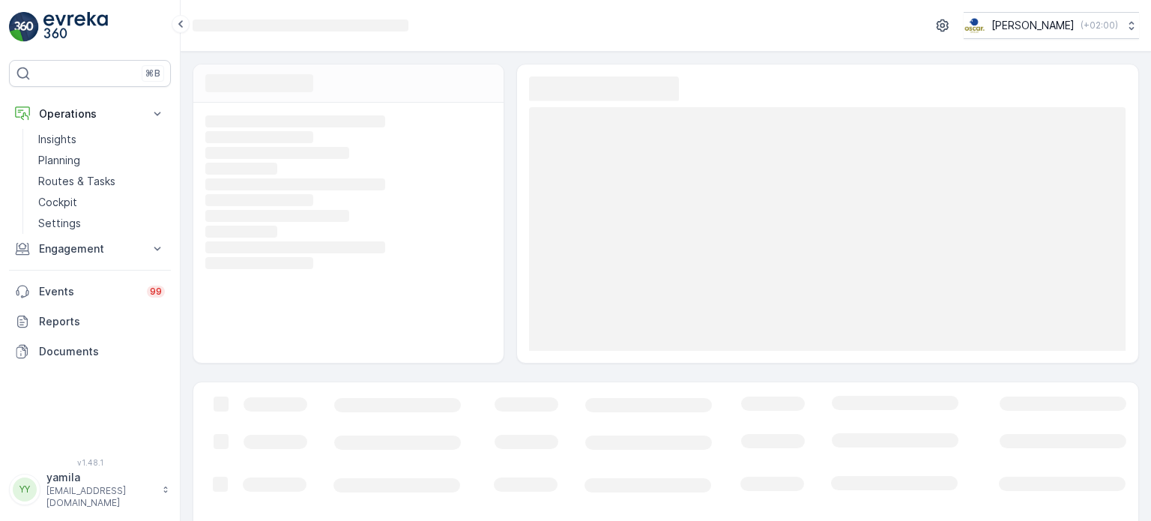
scroll to position [114, 0]
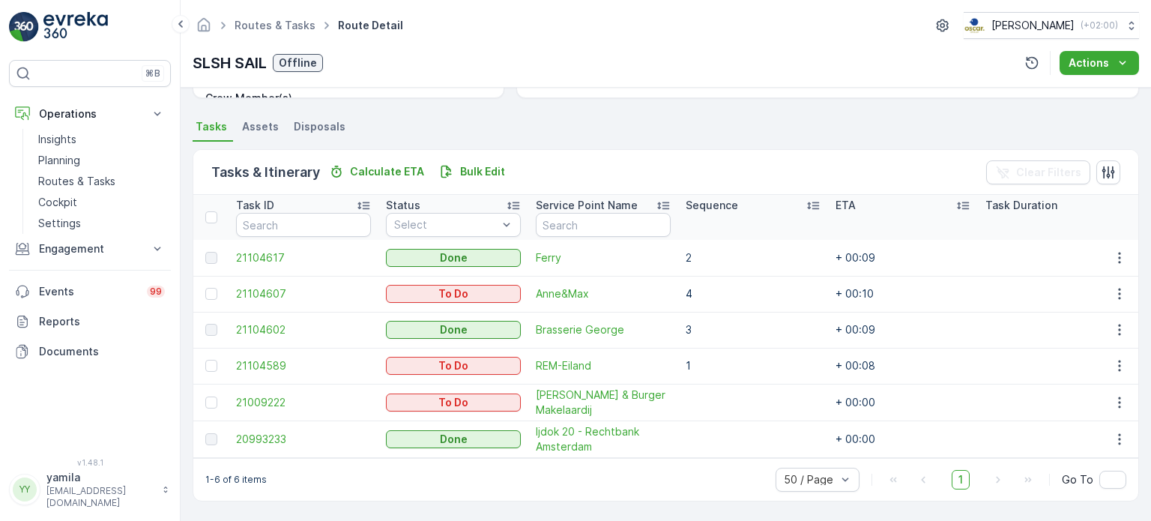
scroll to position [306, 0]
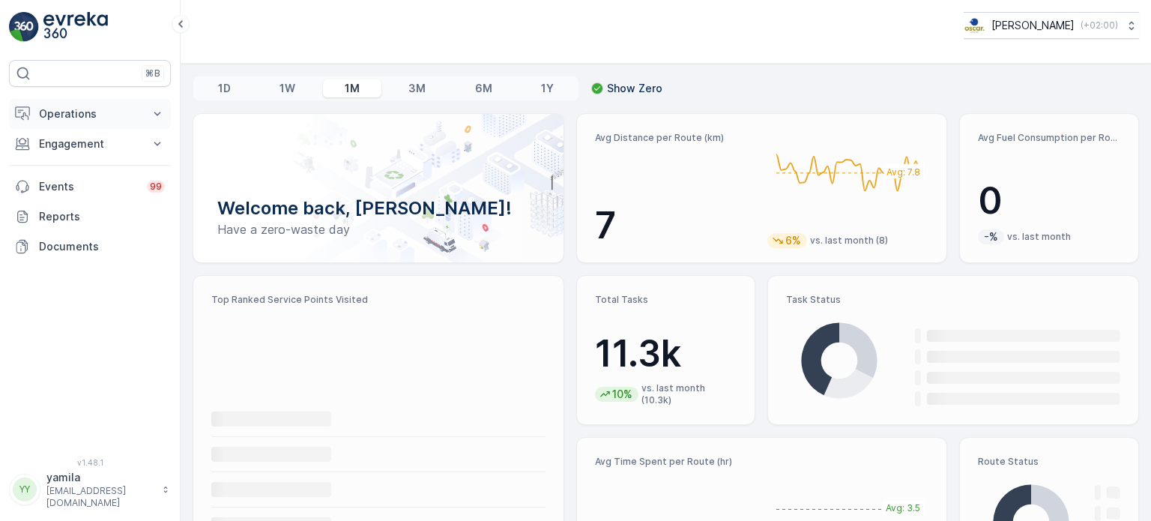
click at [99, 120] on p "Operations" at bounding box center [90, 113] width 102 height 15
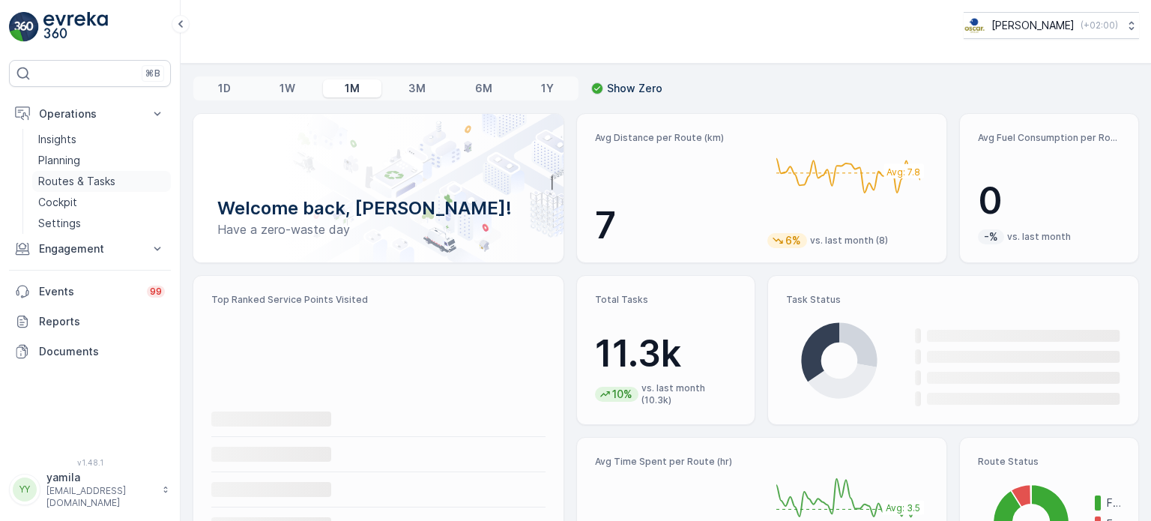
click at [100, 187] on p "Routes & Tasks" at bounding box center [76, 181] width 77 height 15
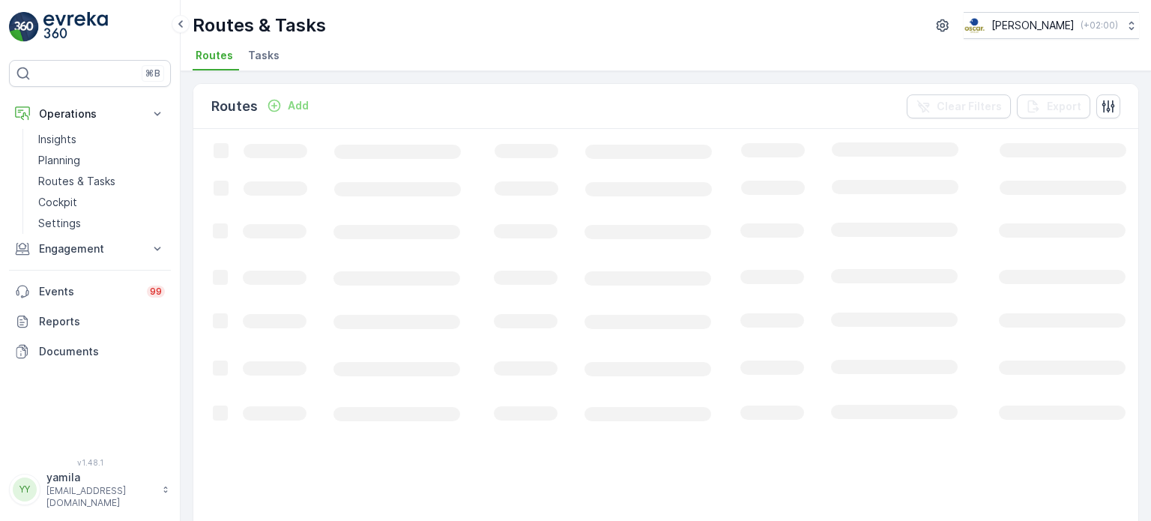
click at [248, 58] on span "Tasks" at bounding box center [263, 55] width 31 height 15
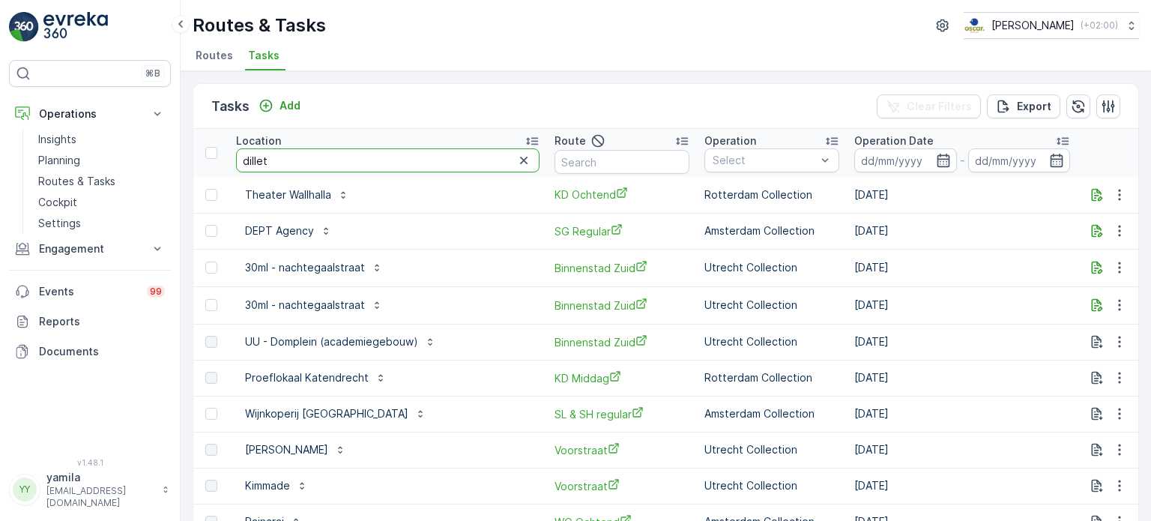
type input "dilleta"
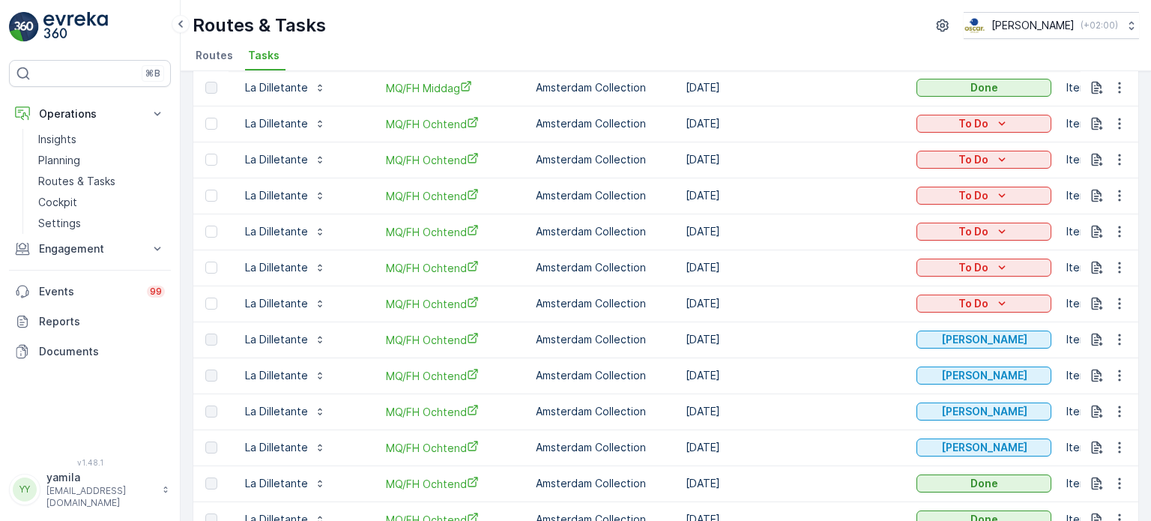
scroll to position [137, 0]
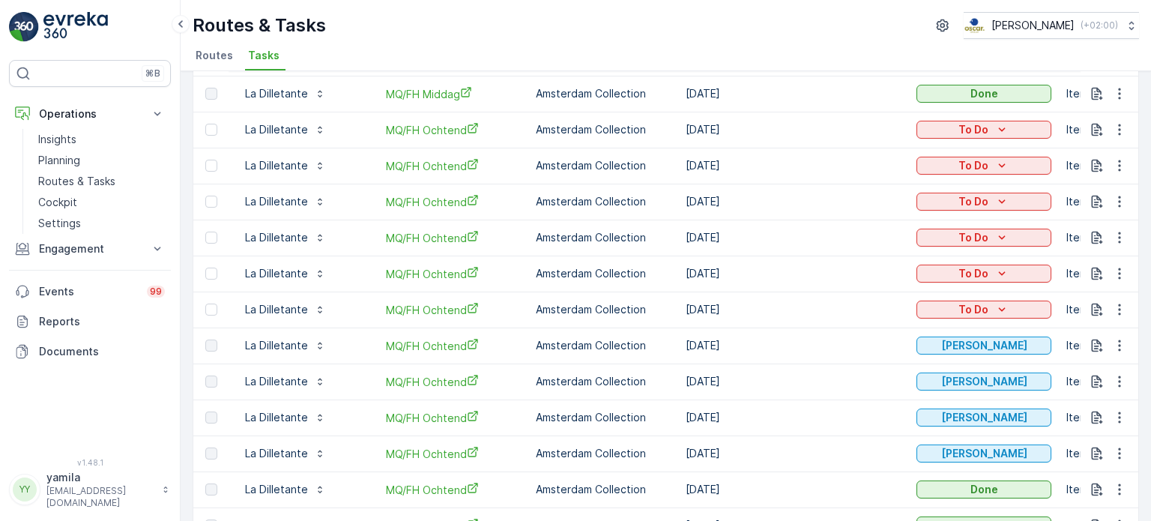
click at [816, 346] on td "[DATE]" at bounding box center [793, 345] width 231 height 36
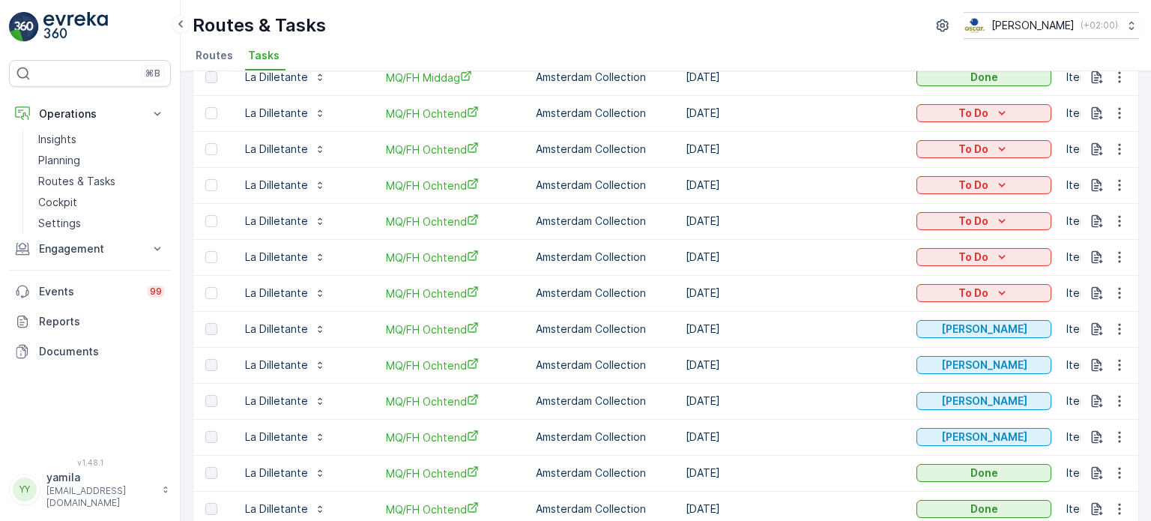
scroll to position [154, 0]
